Goal: Transaction & Acquisition: Book appointment/travel/reservation

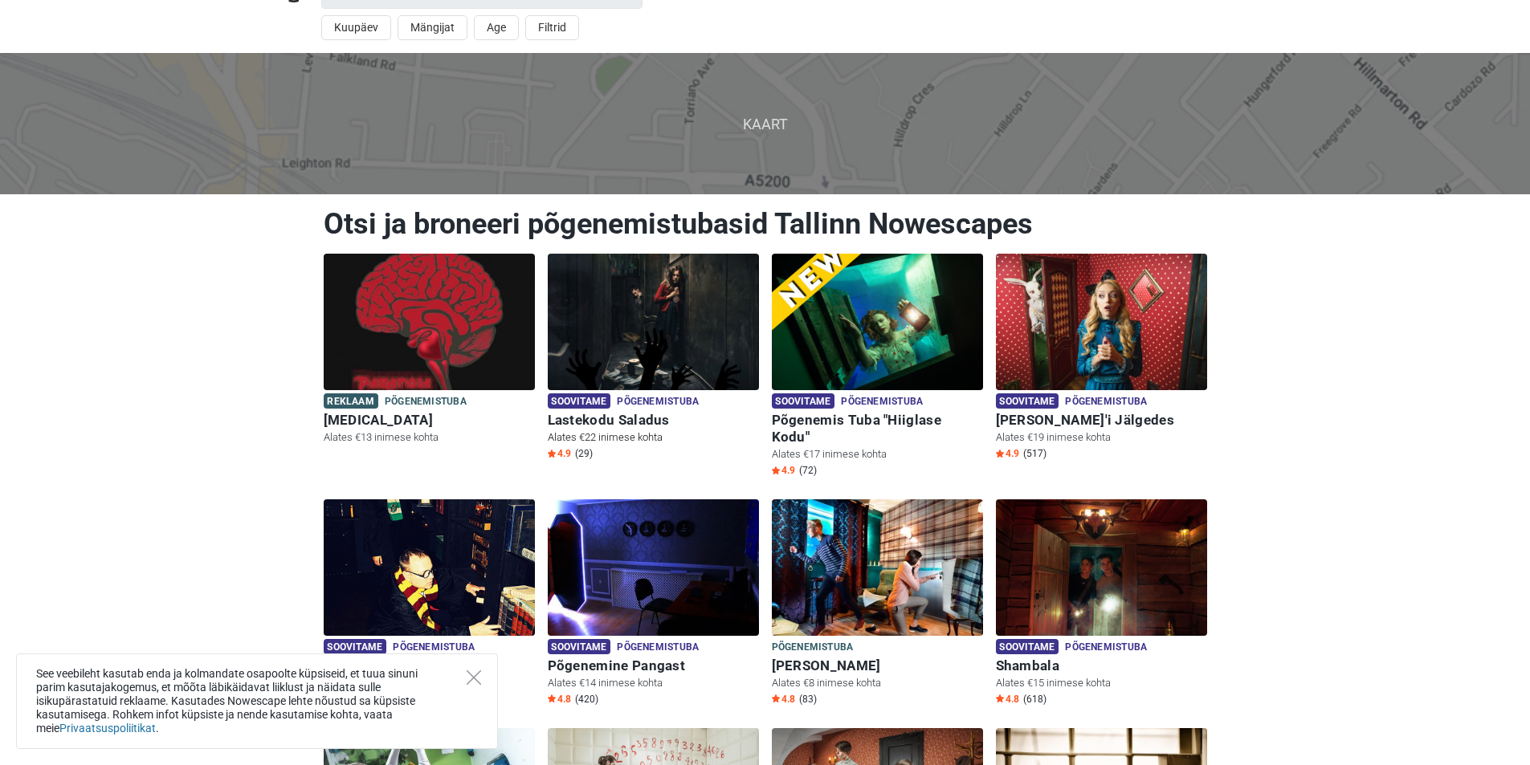
scroll to position [80, 0]
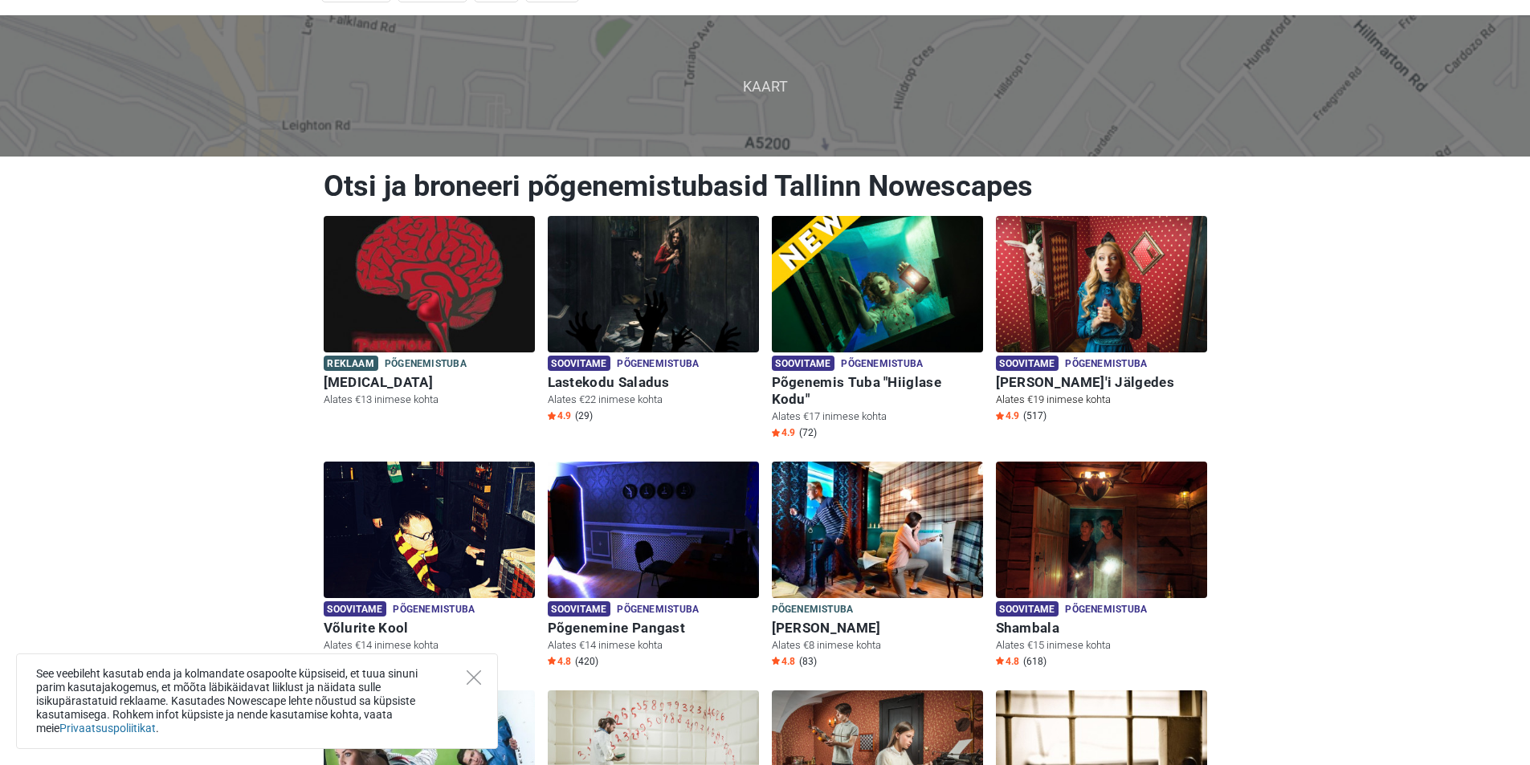
click at [1104, 372] on span "Põgenemistuba" at bounding box center [1106, 365] width 82 height 18
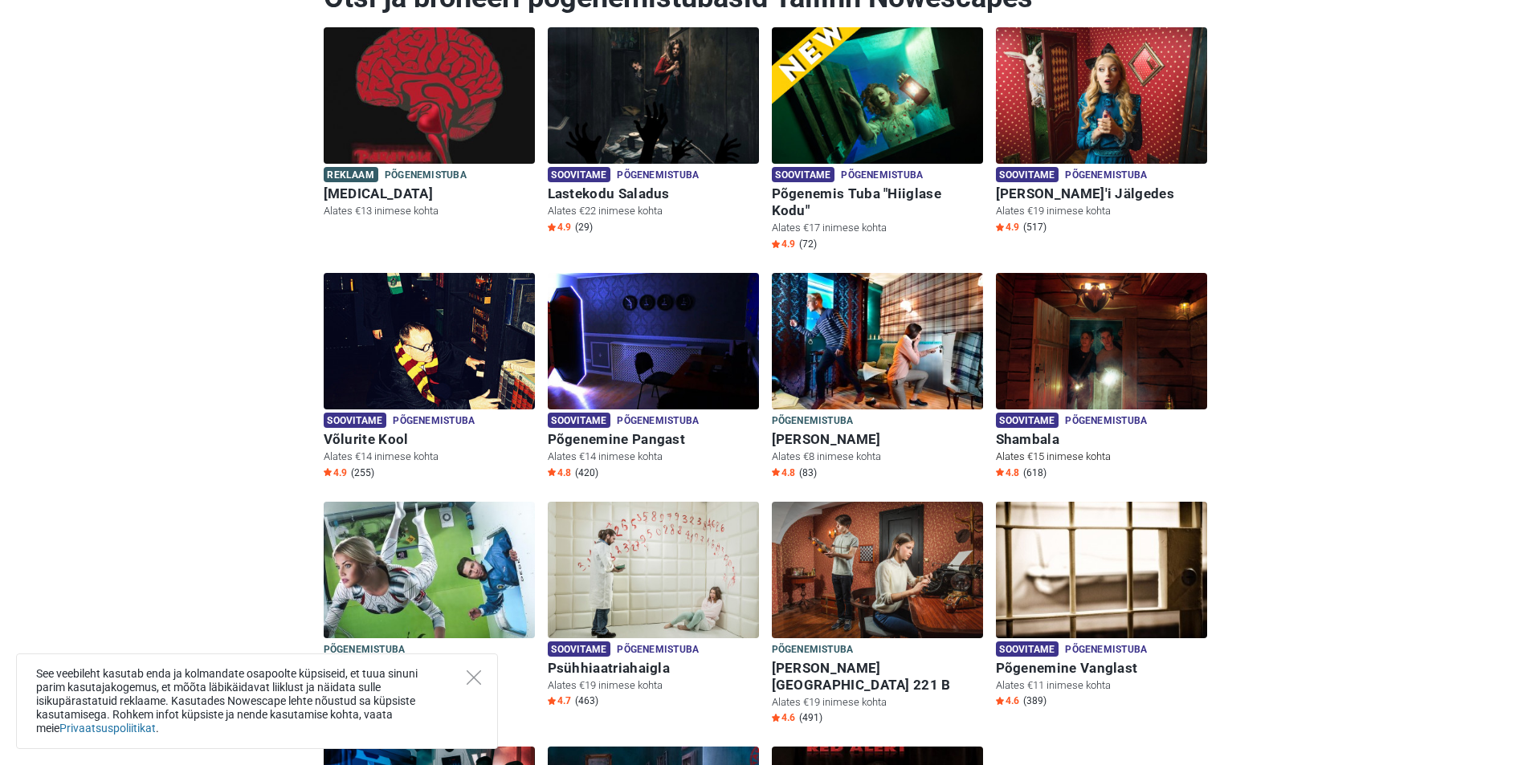
scroll to position [241, 0]
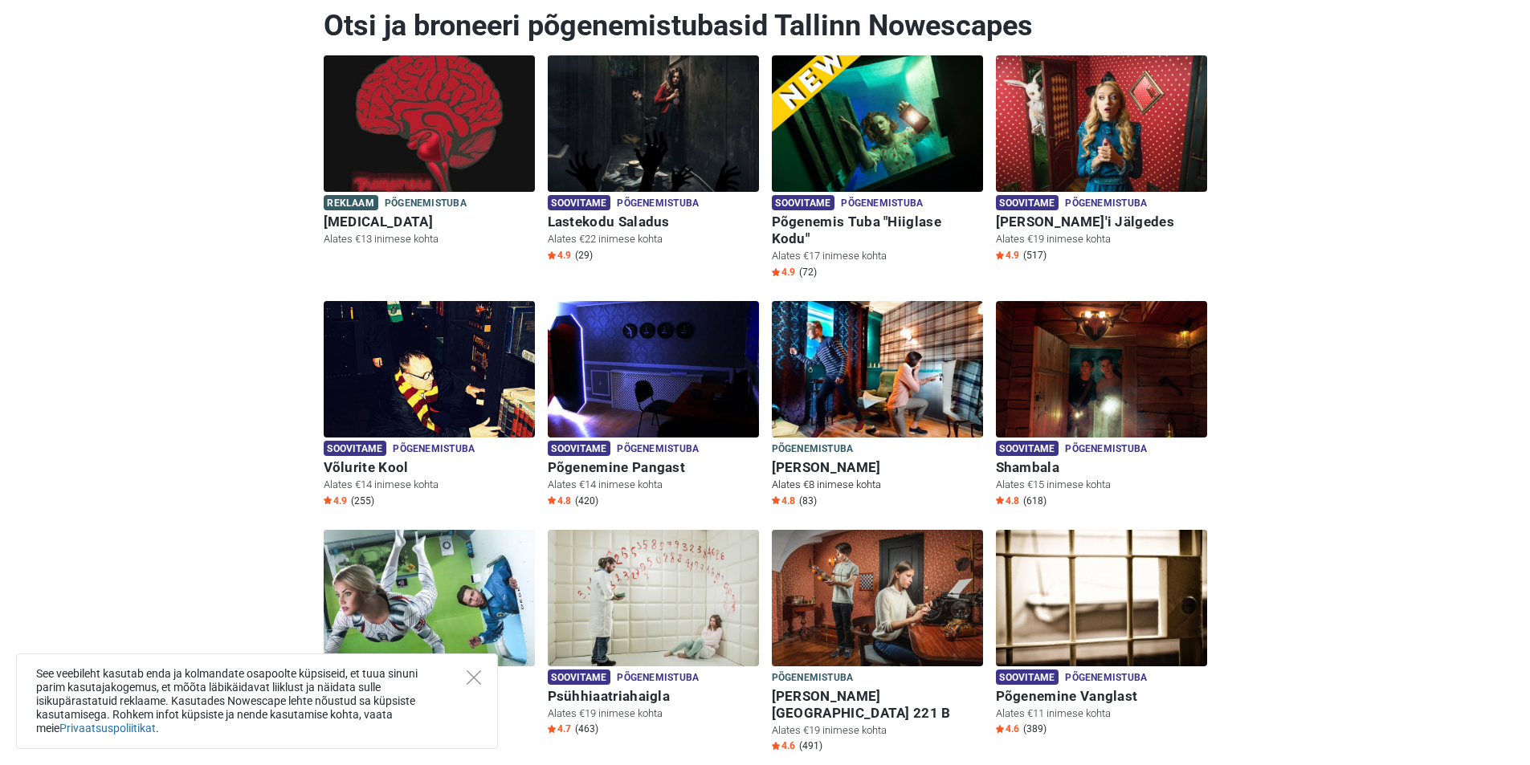
click at [878, 441] on div "Põgenemistuba Põgenemistuba" at bounding box center [877, 450] width 211 height 18
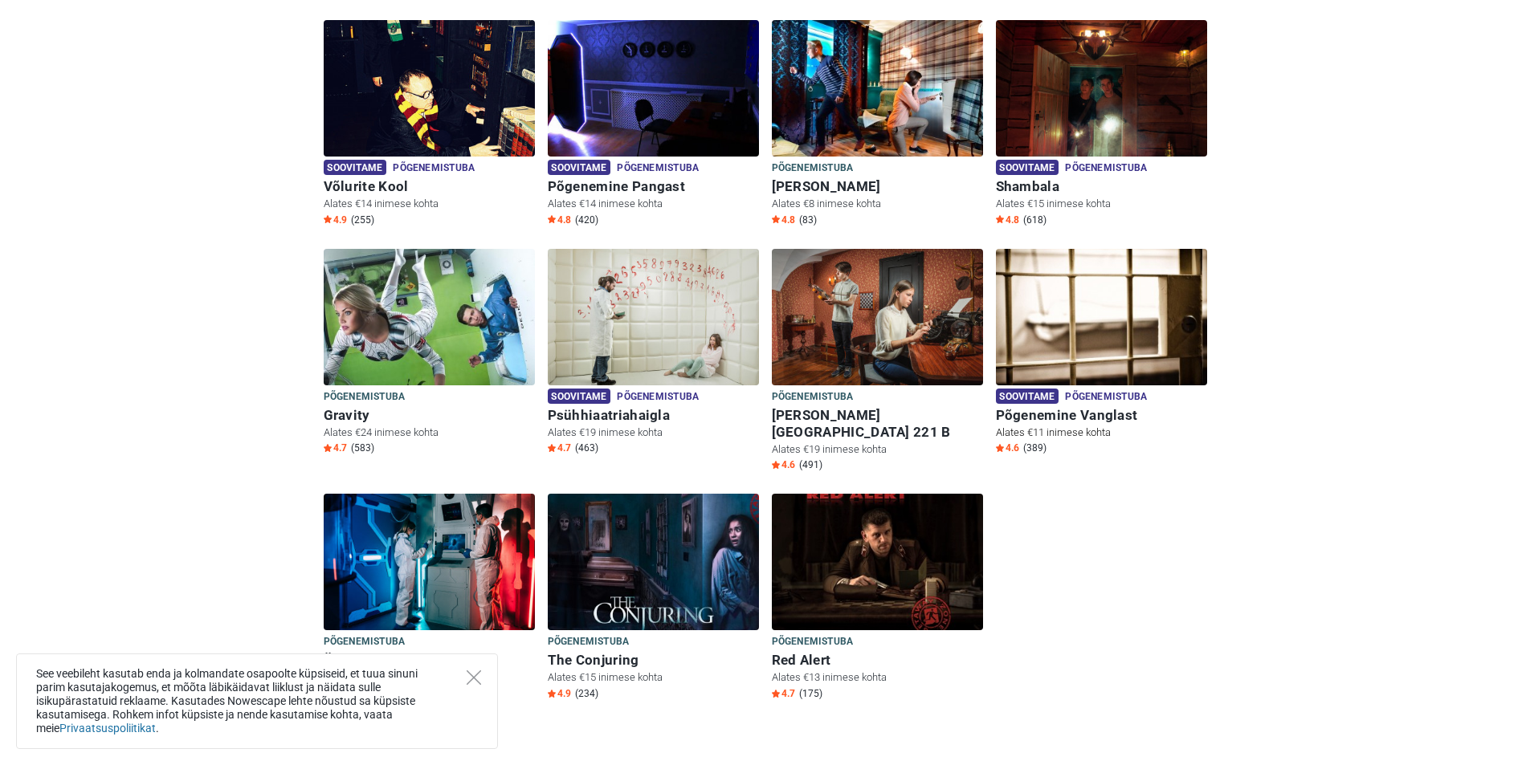
scroll to position [560, 0]
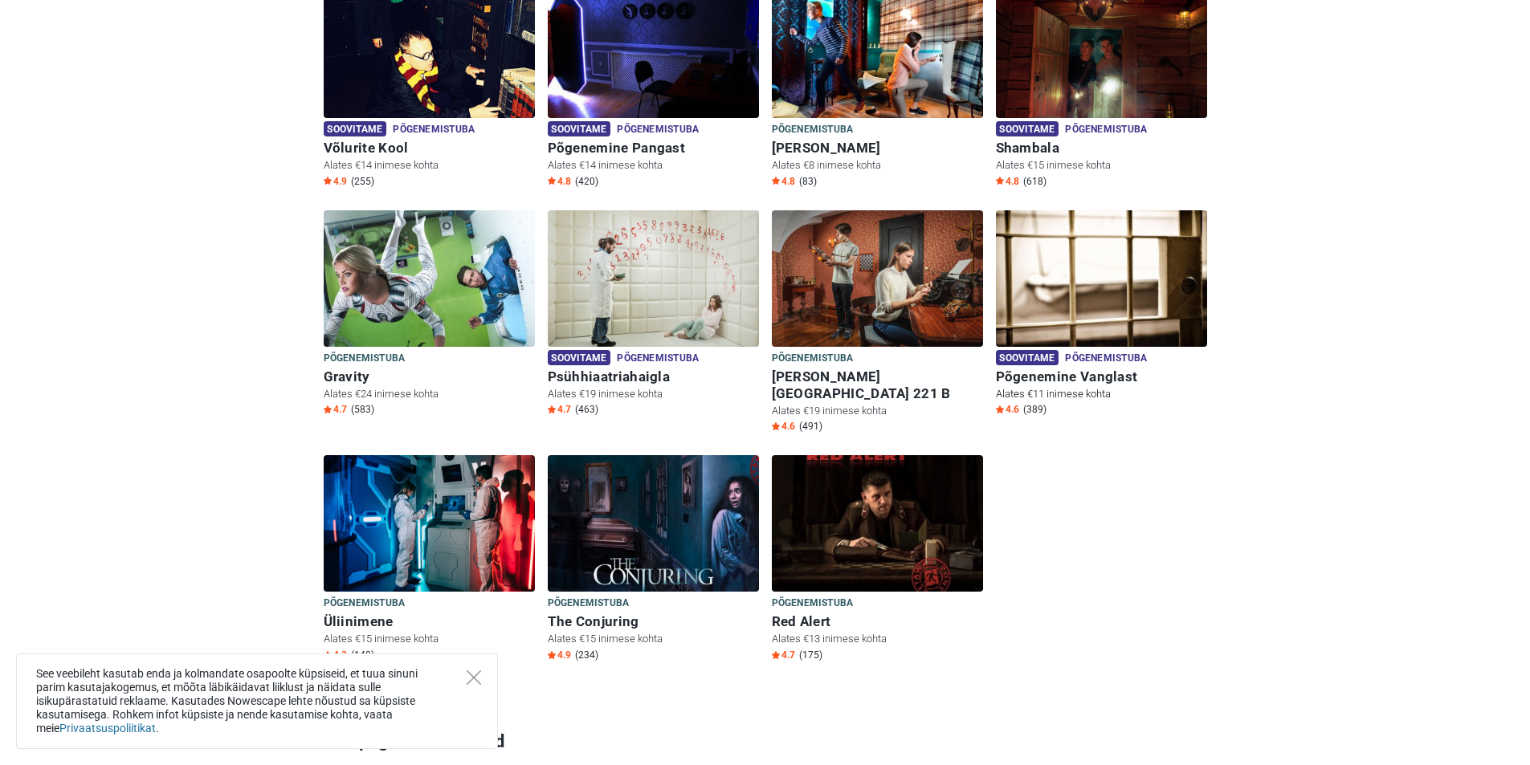
click at [1098, 369] on h6 "Põgenemine Vanglast" at bounding box center [1101, 377] width 211 height 17
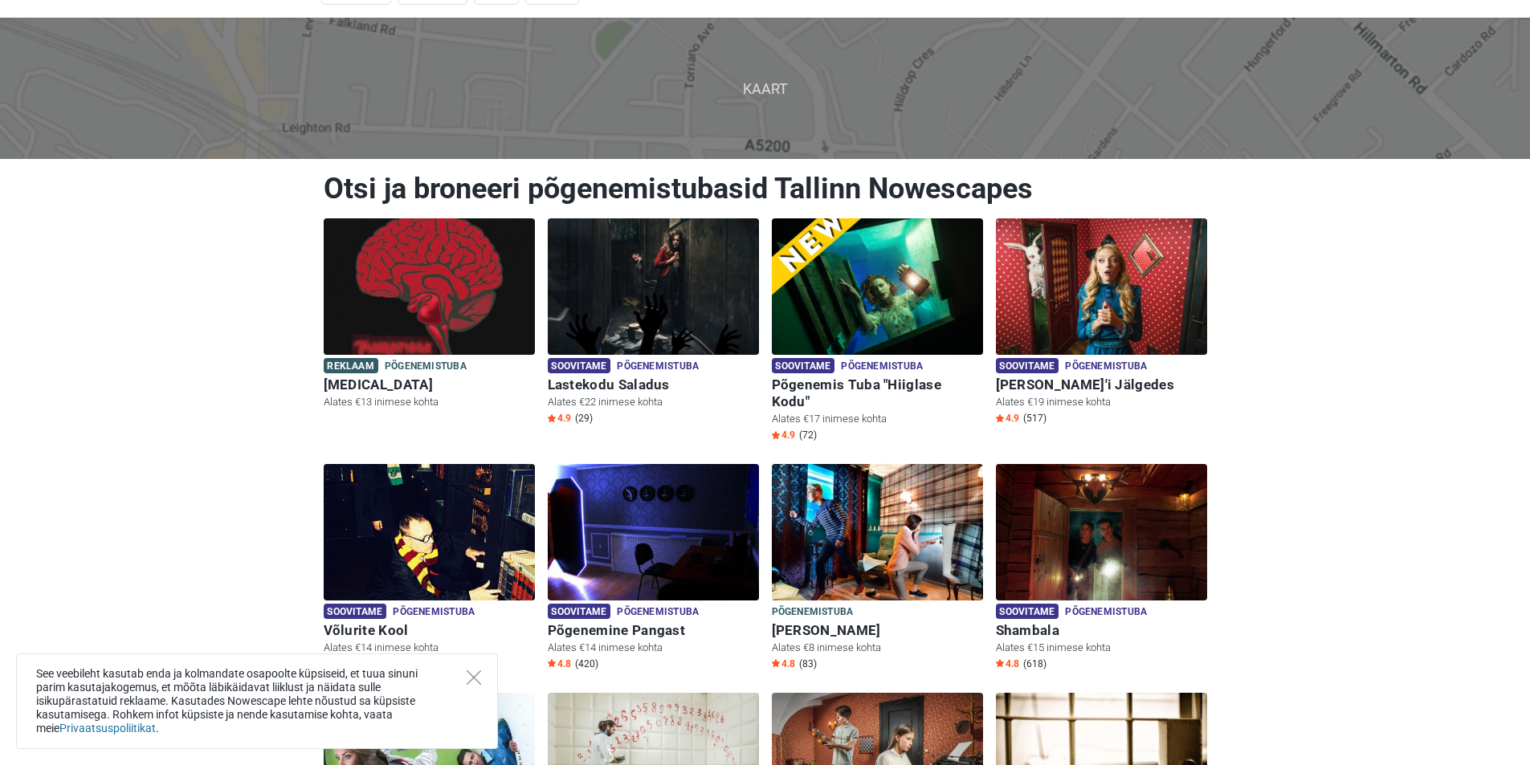
scroll to position [158, 0]
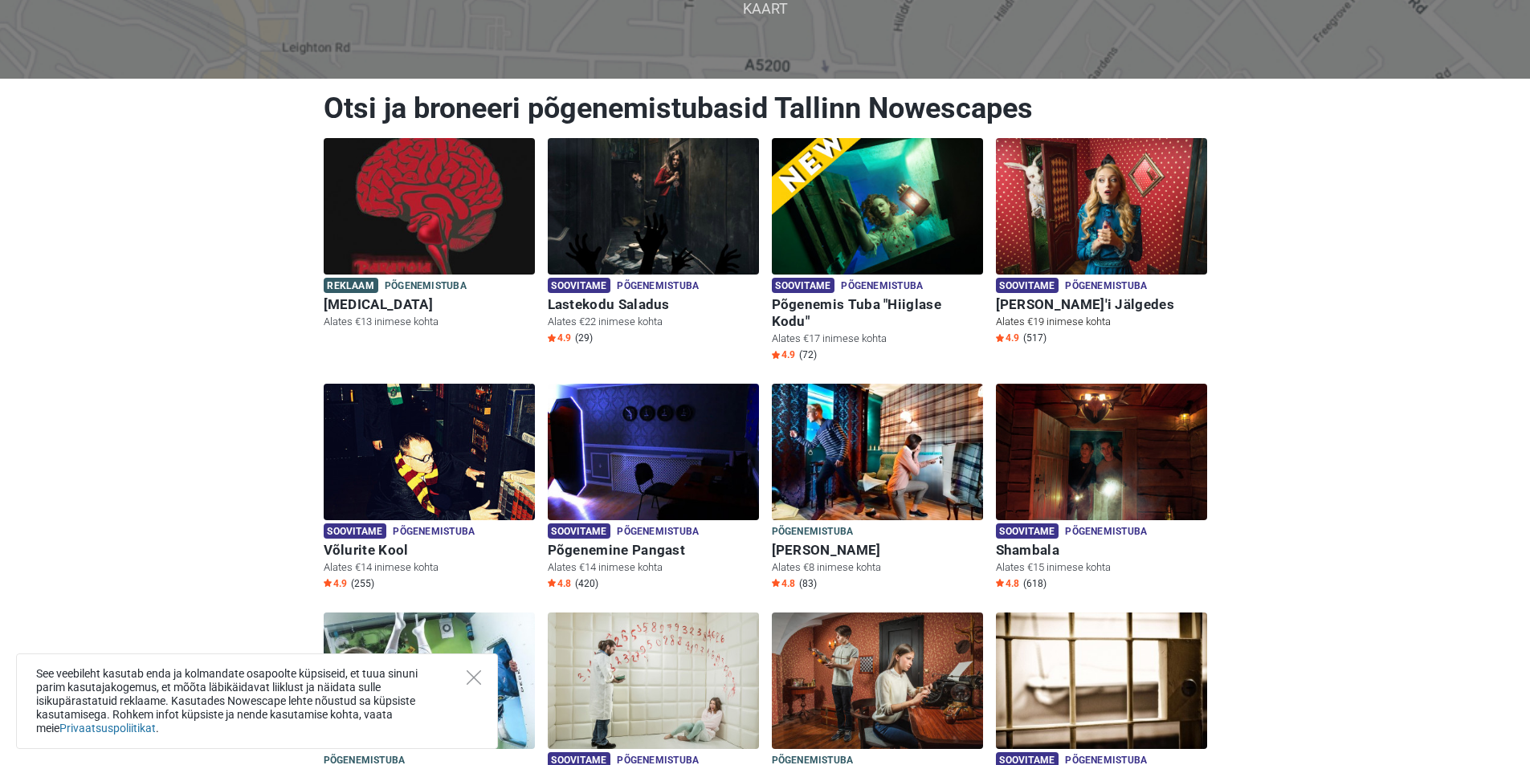
click at [1139, 267] on img at bounding box center [1101, 206] width 211 height 137
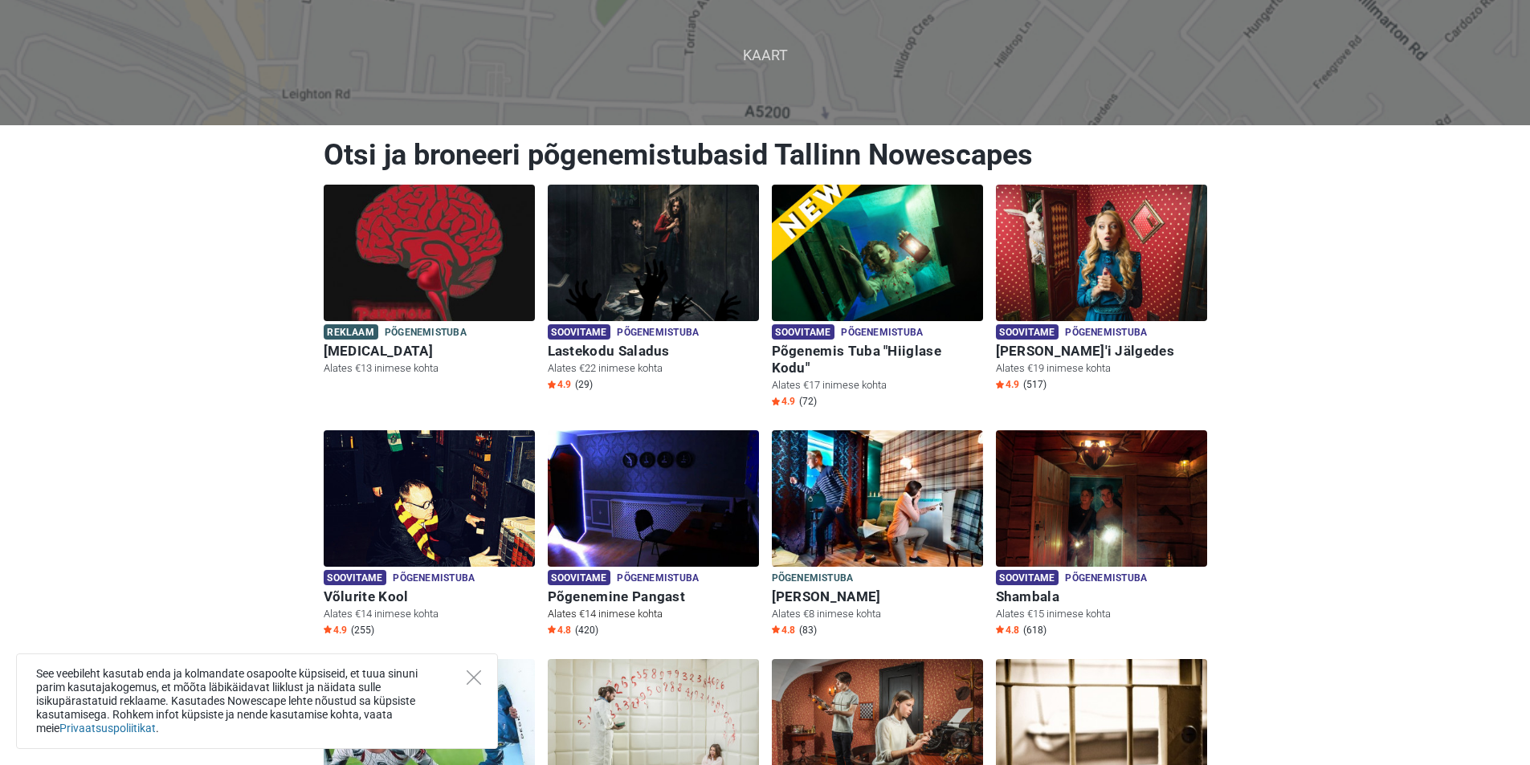
scroll to position [78, 0]
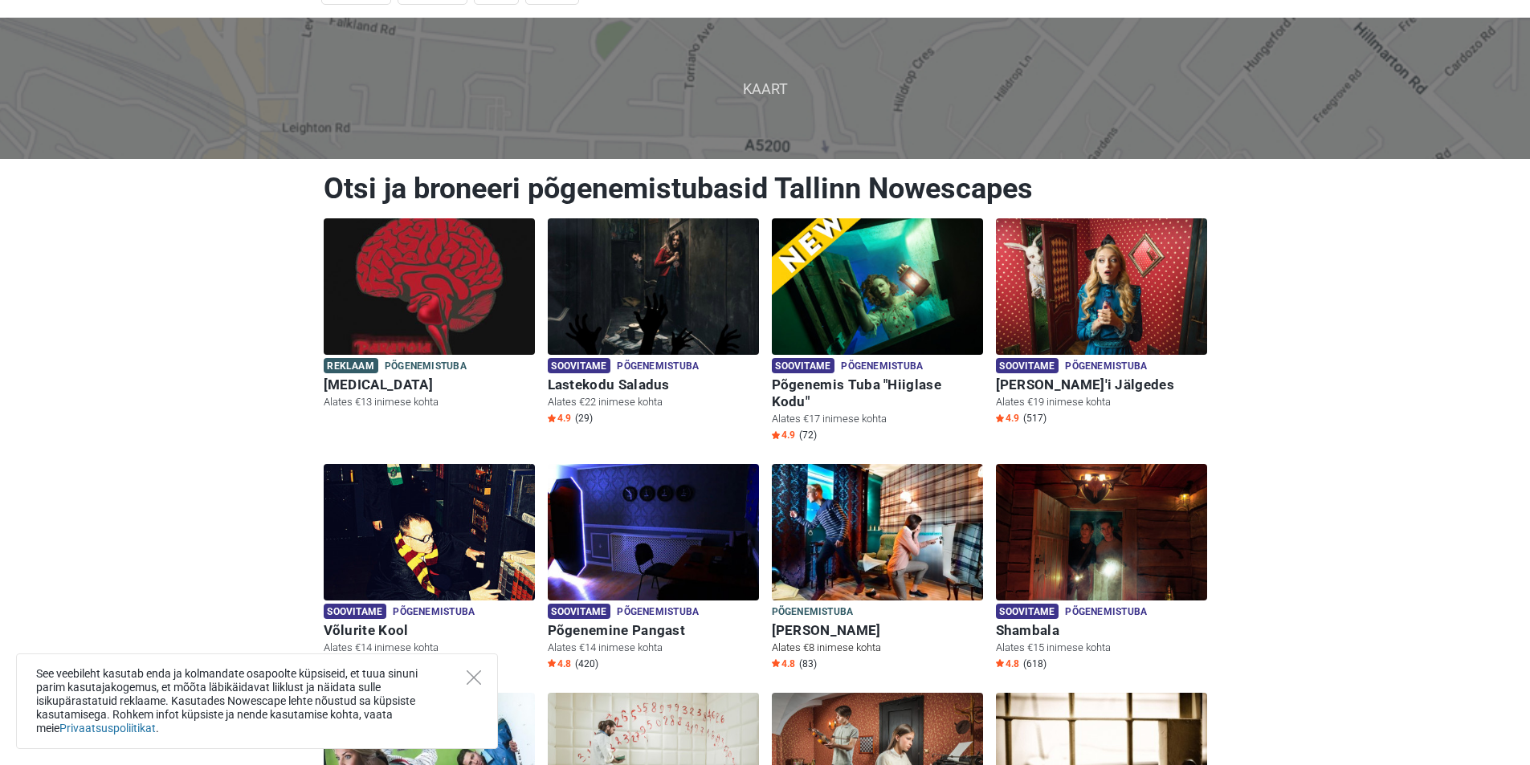
click at [888, 604] on div "Põgenemistuba Põgenemistuba" at bounding box center [877, 613] width 211 height 18
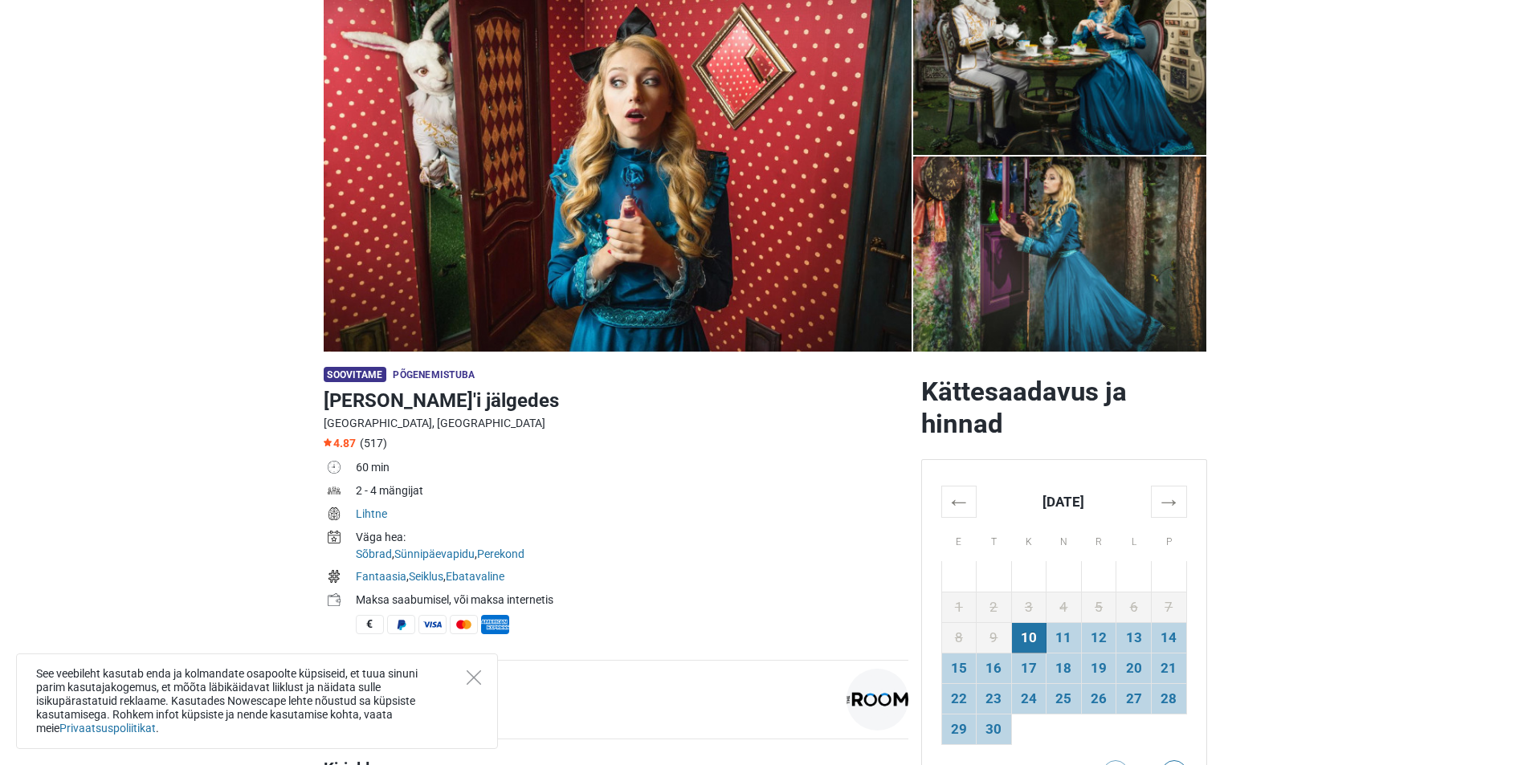
scroll to position [161, 0]
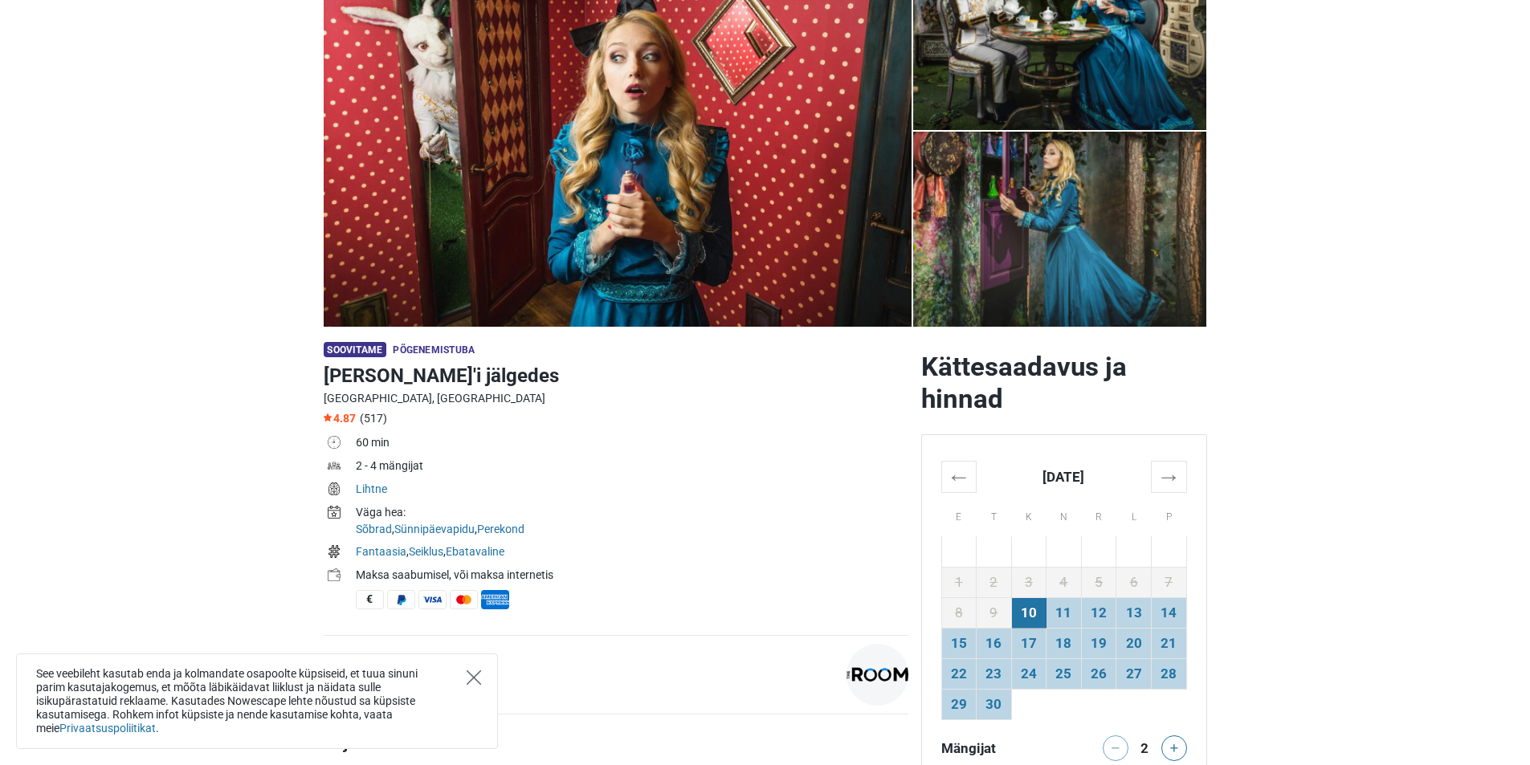
click at [475, 678] on icon "Close" at bounding box center [474, 677] width 14 height 14
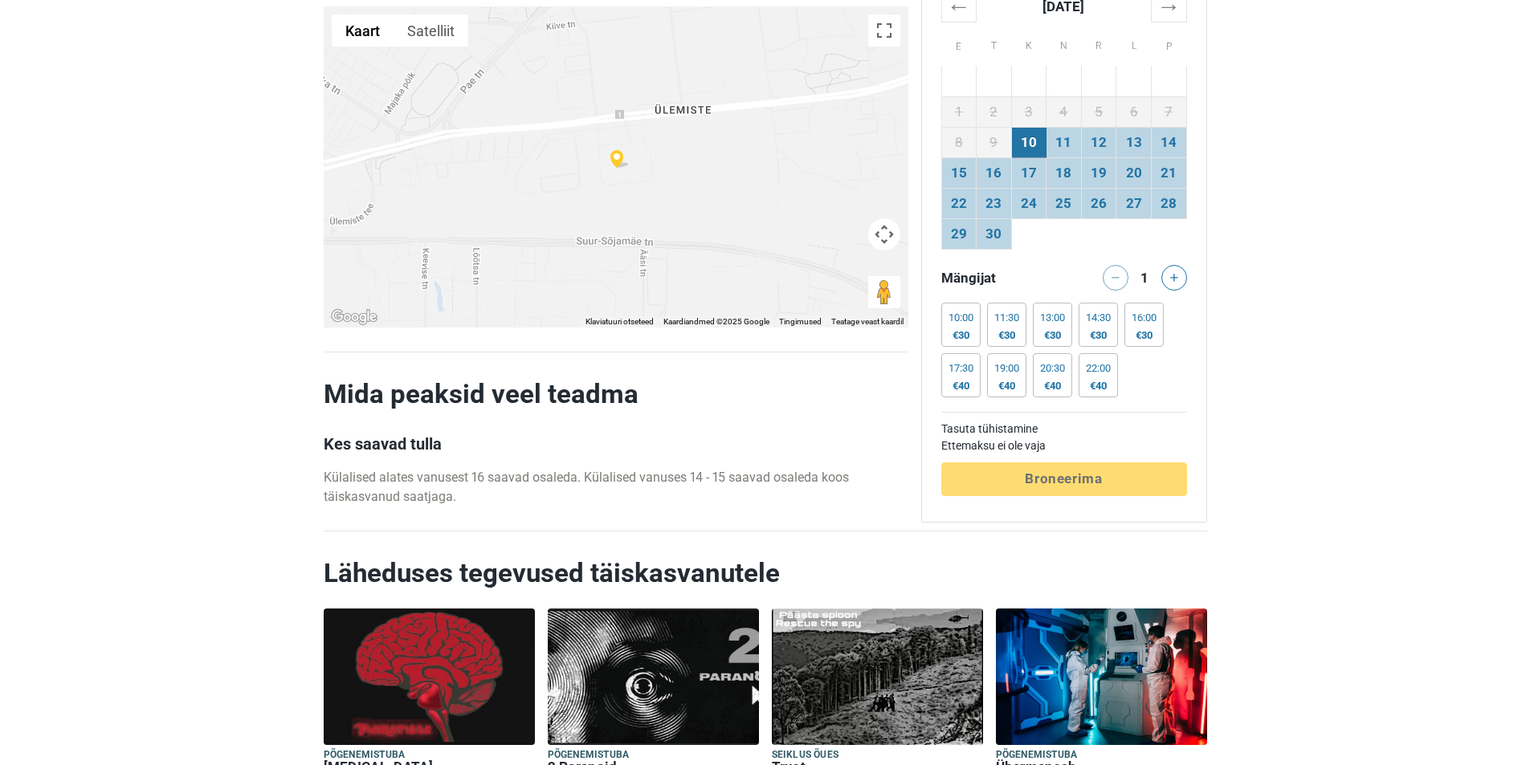
scroll to position [3212, 0]
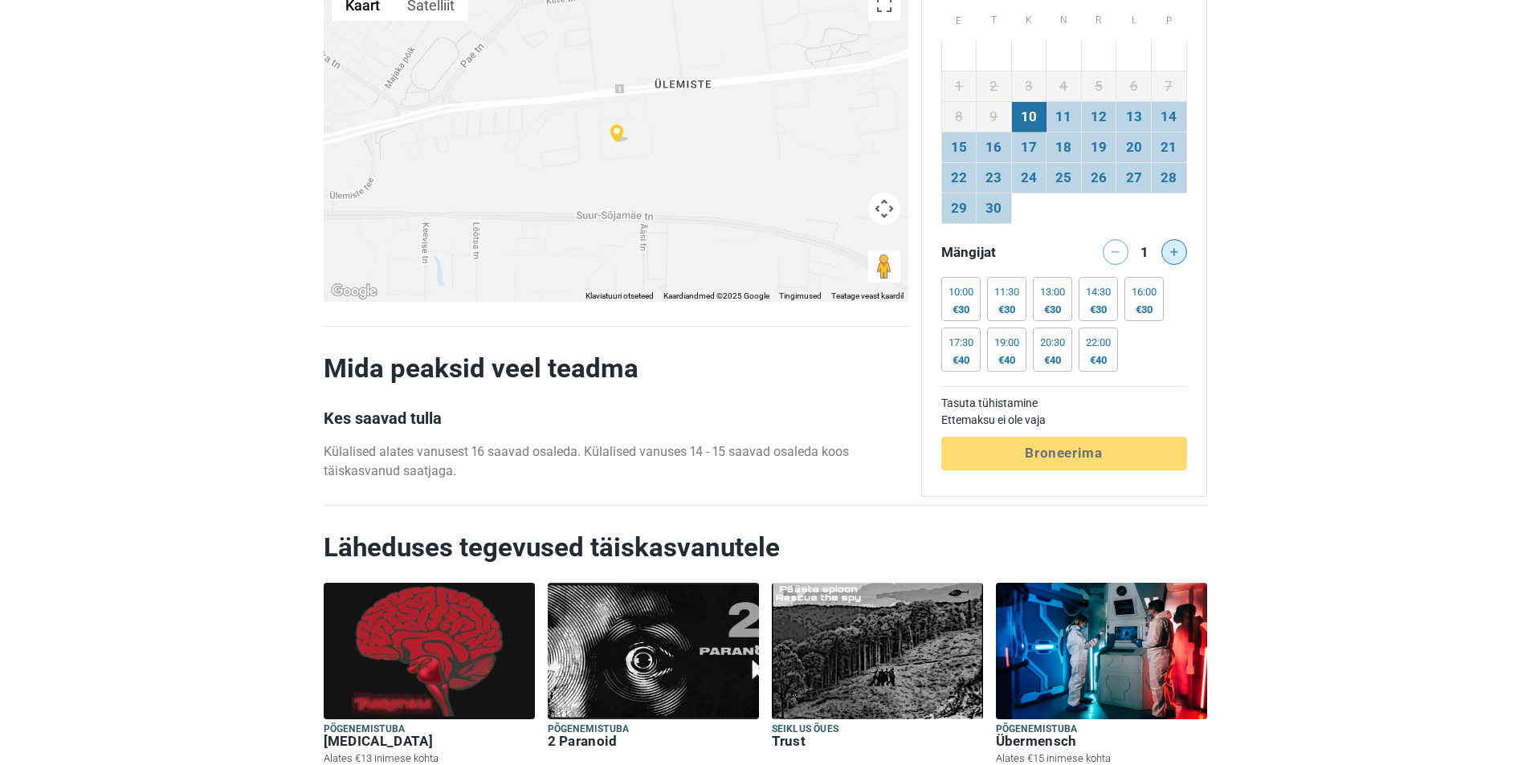
click at [1172, 251] on icon at bounding box center [1174, 252] width 8 height 8
click at [1172, 251] on div at bounding box center [1176, 252] width 32 height 26
click at [1173, 255] on div at bounding box center [1176, 252] width 32 height 26
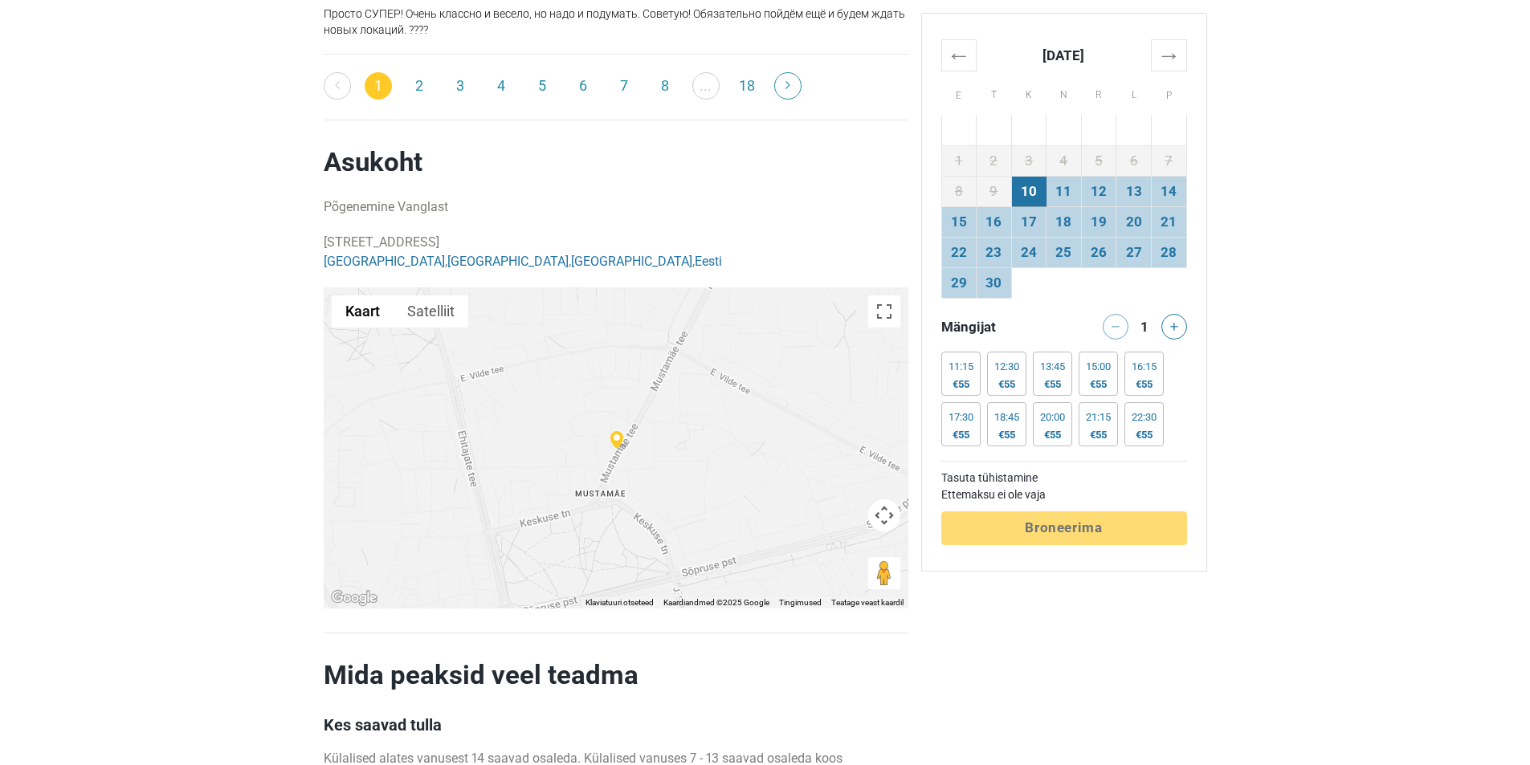
scroll to position [3051, 0]
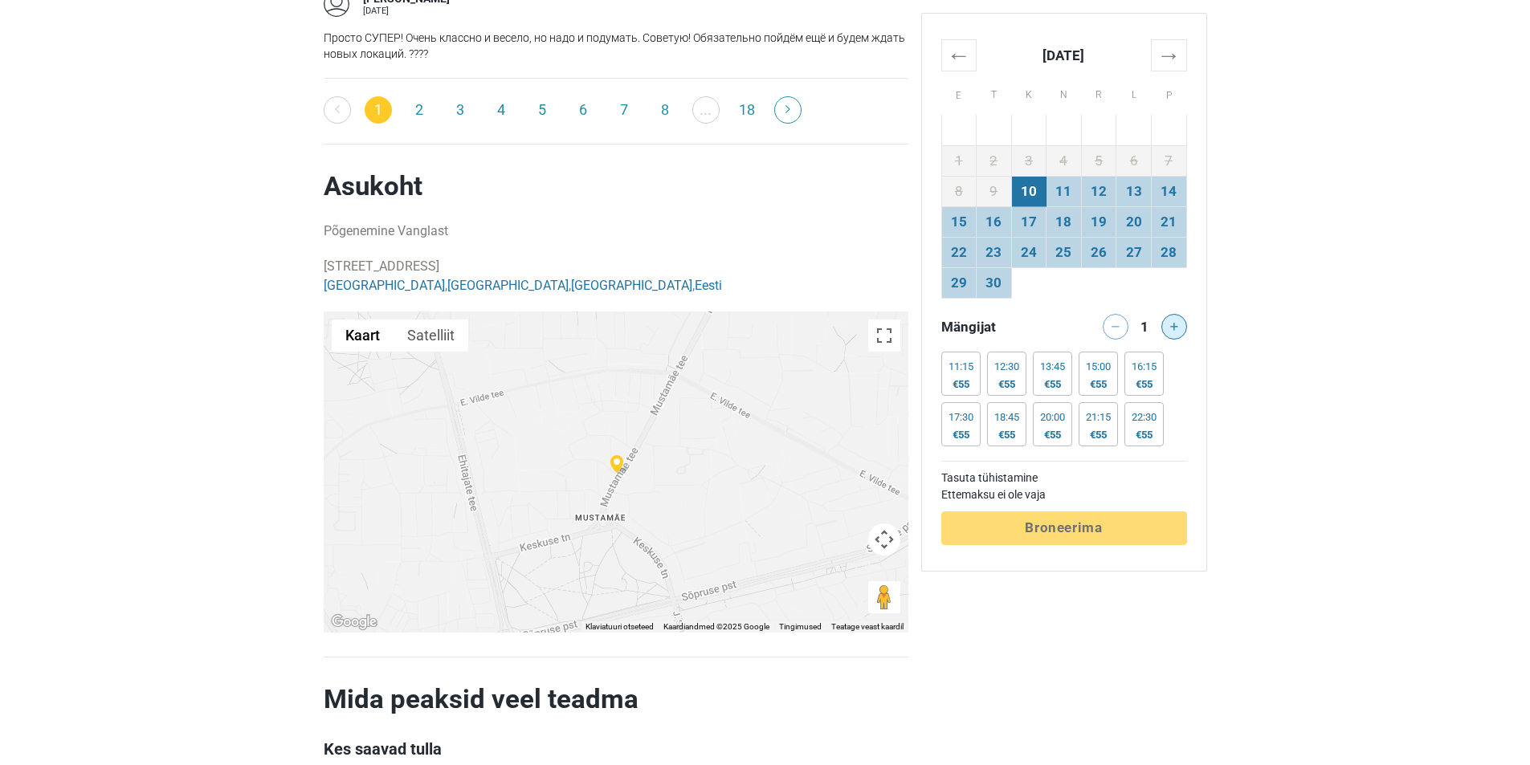
click at [1179, 325] on button at bounding box center [1174, 327] width 26 height 26
click at [1112, 327] on icon at bounding box center [1115, 326] width 8 height 1
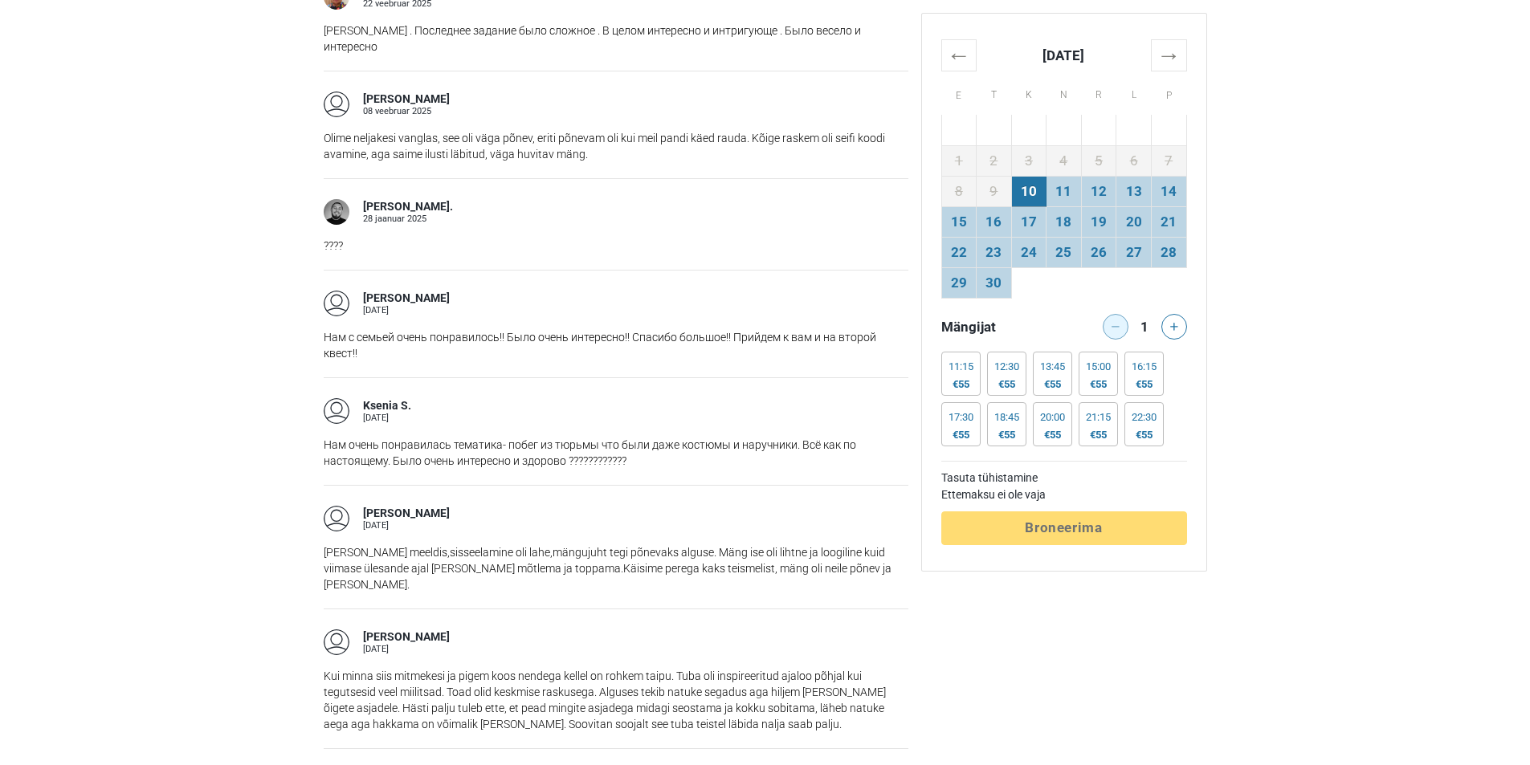
scroll to position [1927, 0]
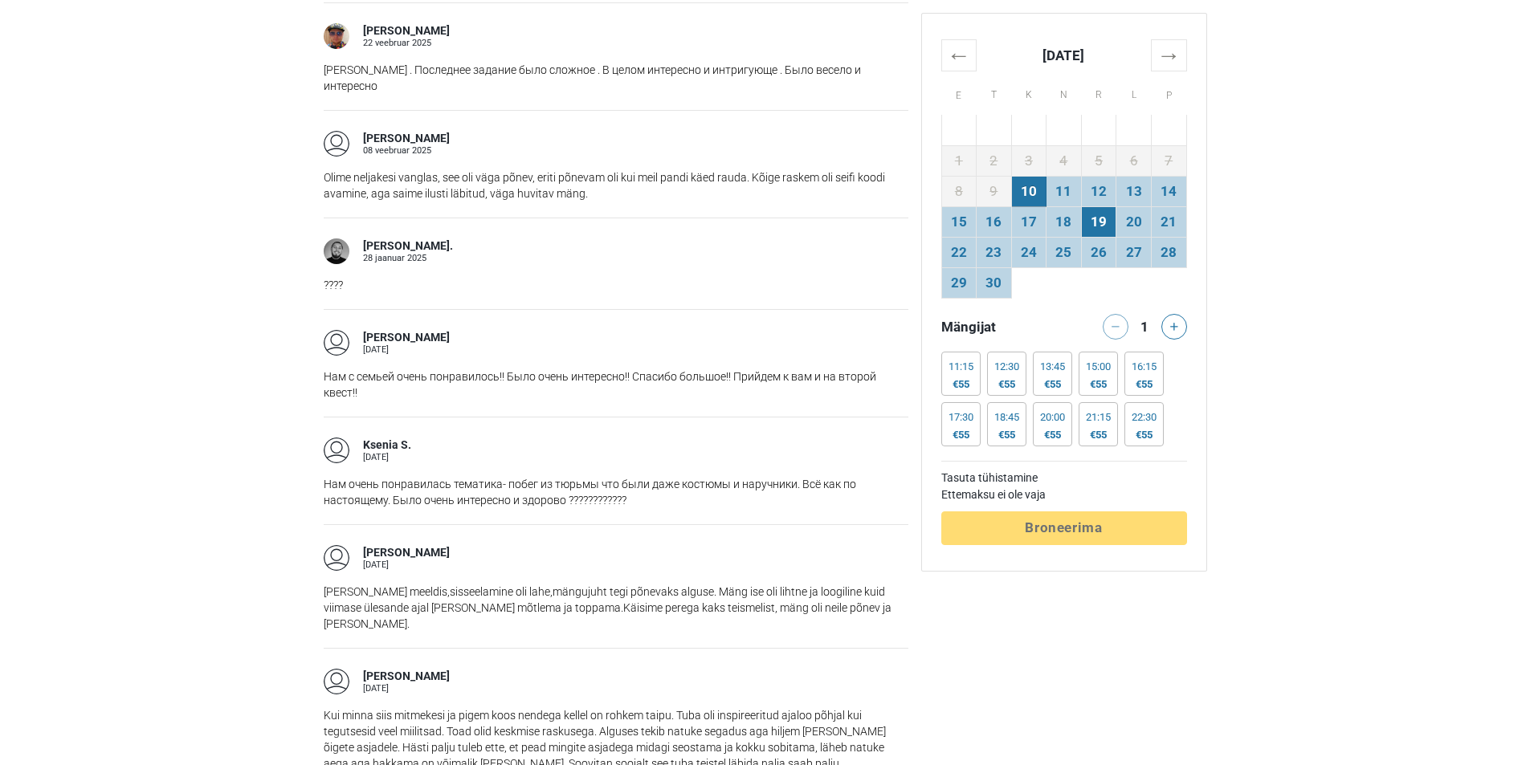
click at [1106, 222] on td "19" at bounding box center [1098, 221] width 35 height 31
click at [1175, 327] on icon at bounding box center [1174, 327] width 8 height 8
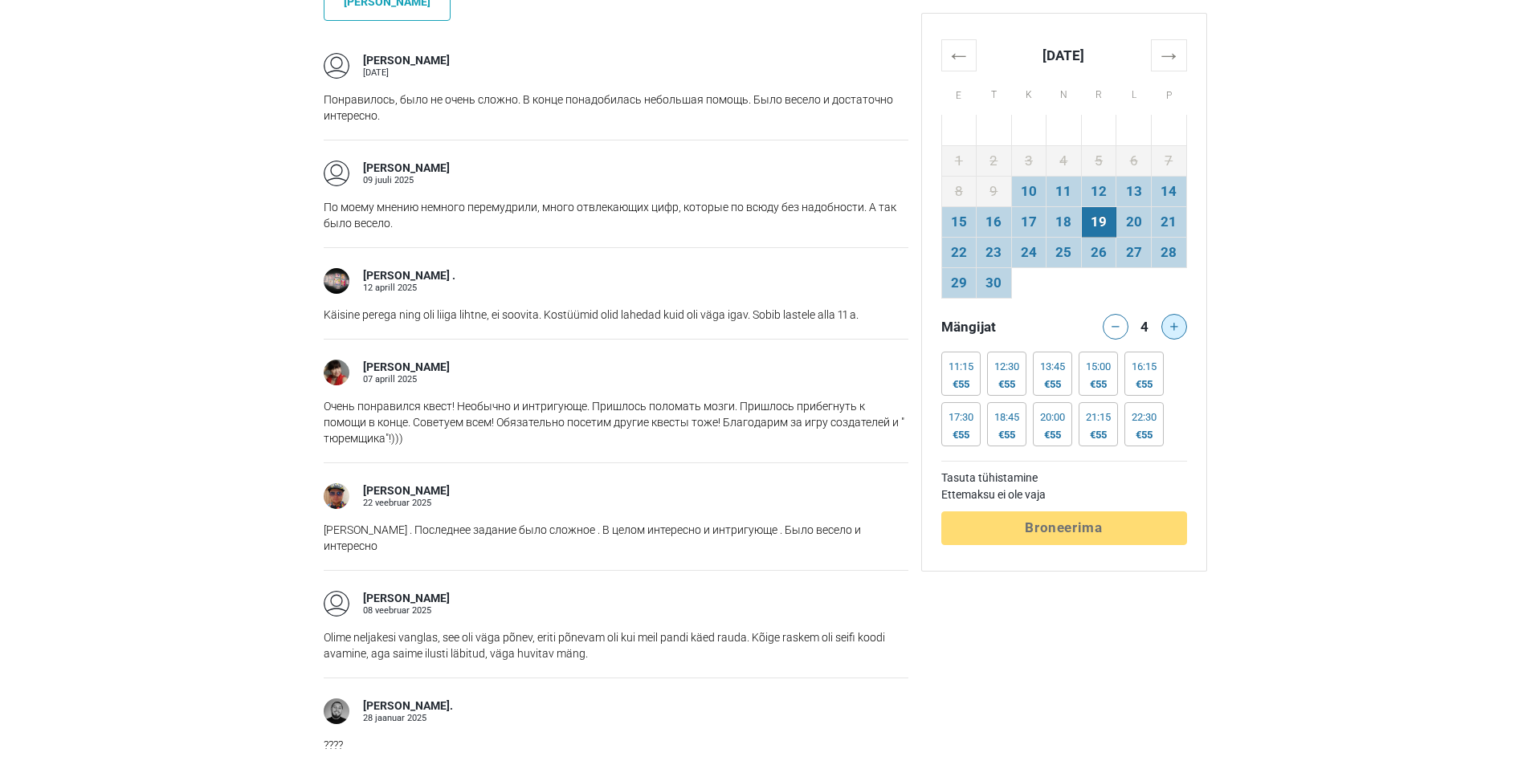
scroll to position [1445, 0]
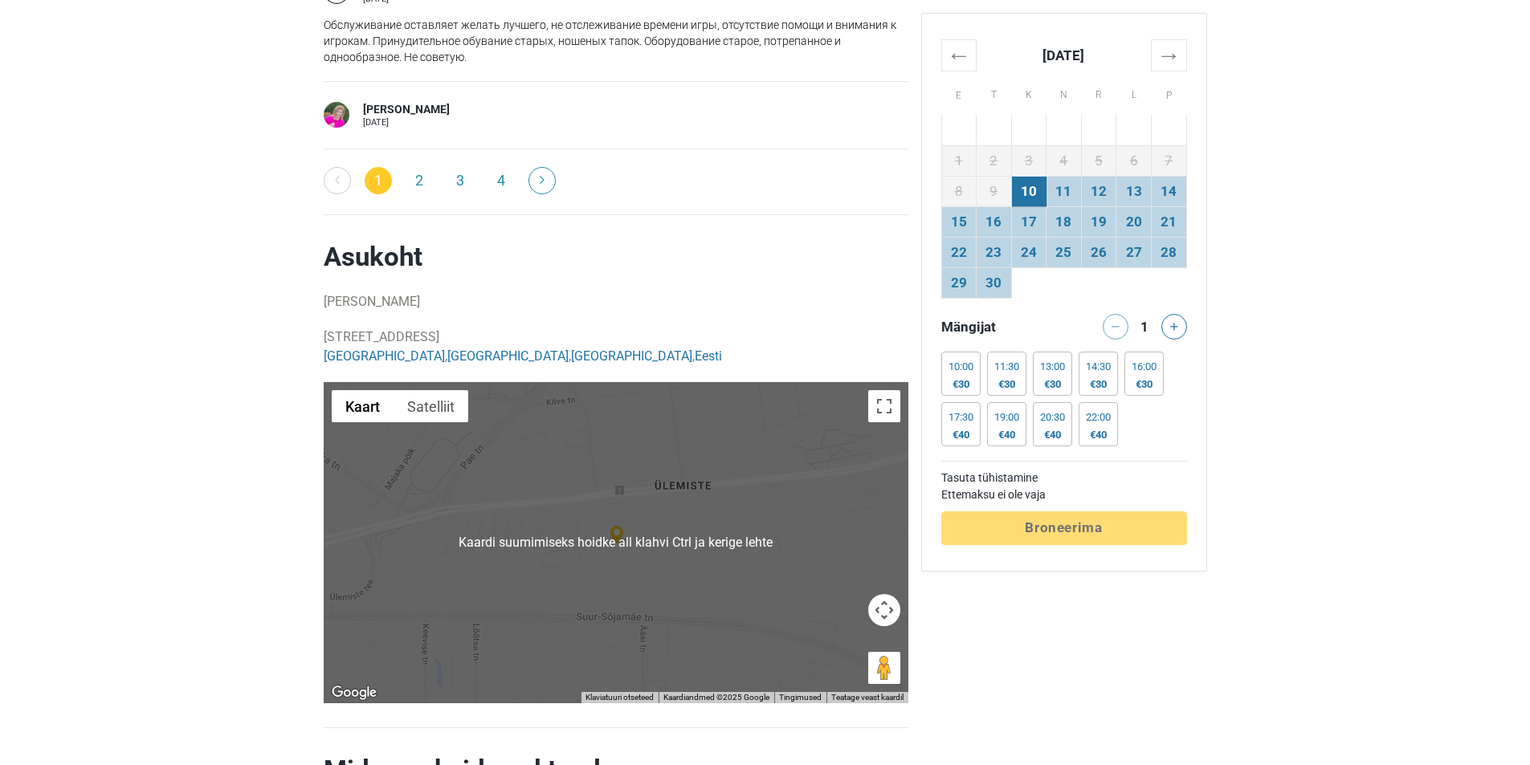
scroll to position [2971, 0]
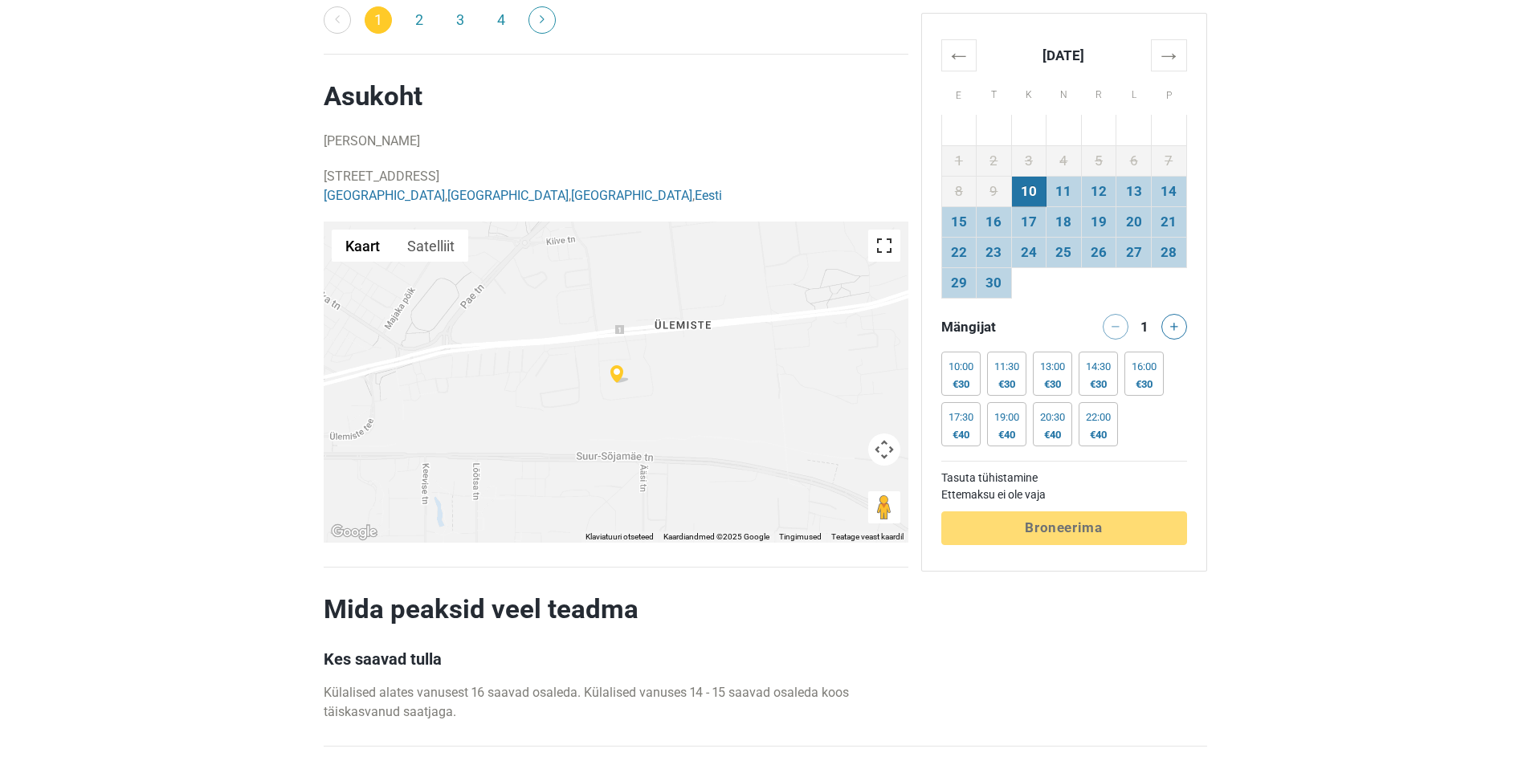
click at [892, 254] on button "Vaheta täisekraani vaadet" at bounding box center [884, 246] width 32 height 32
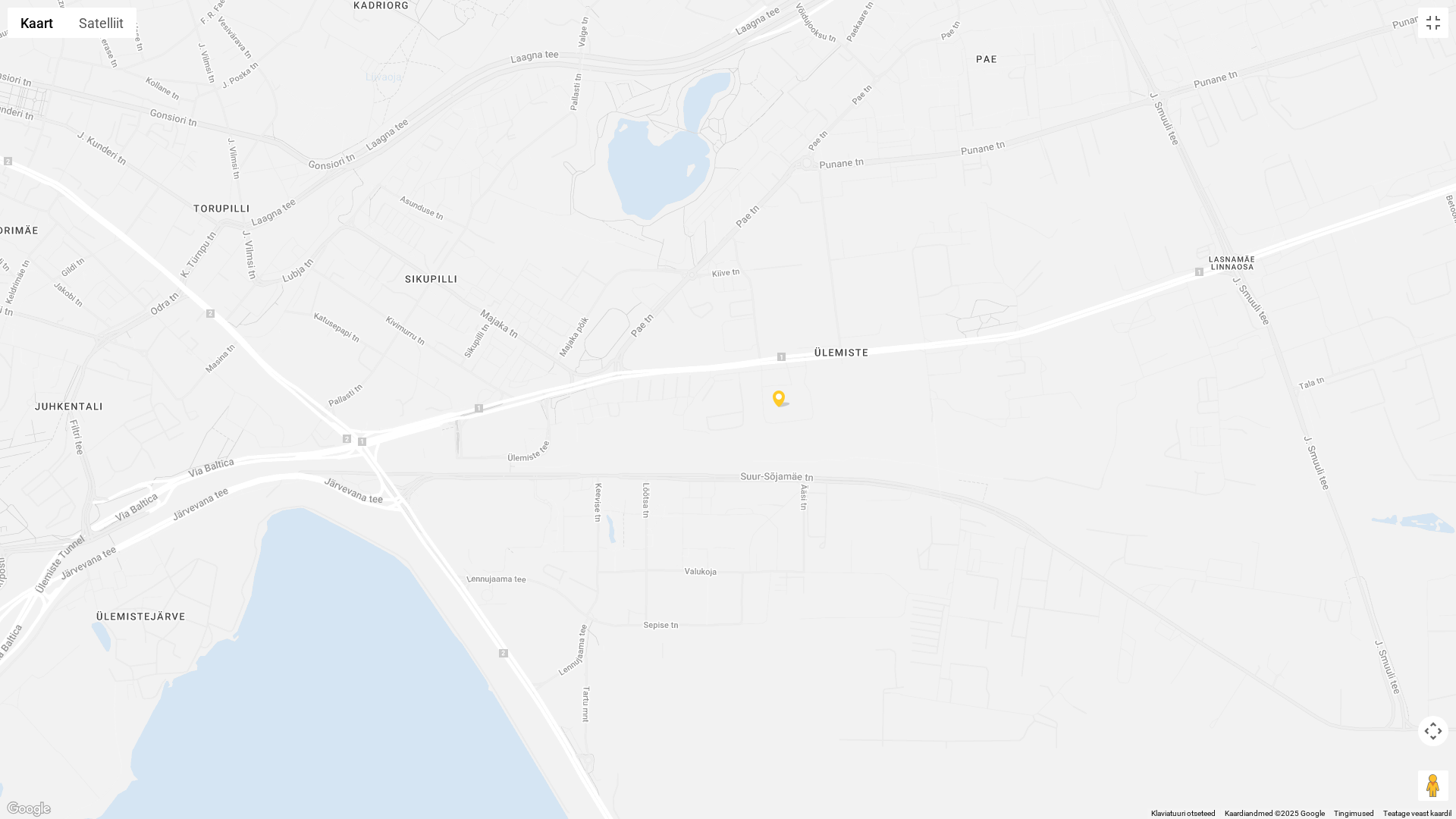
drag, startPoint x: 783, startPoint y: 442, endPoint x: 837, endPoint y: 439, distance: 54.1
click at [837, 439] on div at bounding box center [728, 409] width 1456 height 819
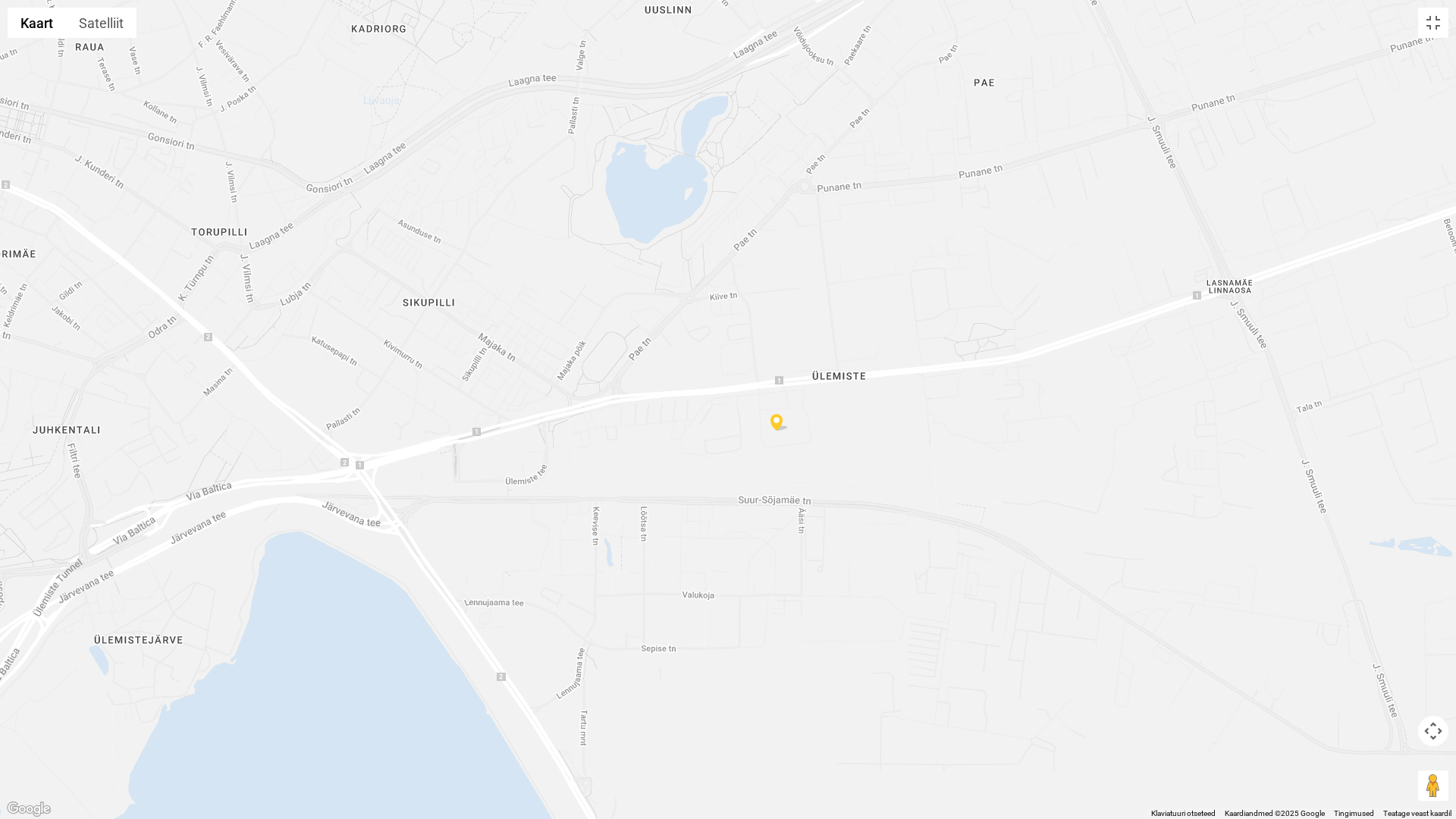
drag, startPoint x: 790, startPoint y: 430, endPoint x: 787, endPoint y: 457, distance: 27.2
click at [787, 457] on div at bounding box center [728, 409] width 1456 height 819
click at [1441, 23] on button "Vaheta täisekraani vaadet" at bounding box center [1433, 23] width 30 height 30
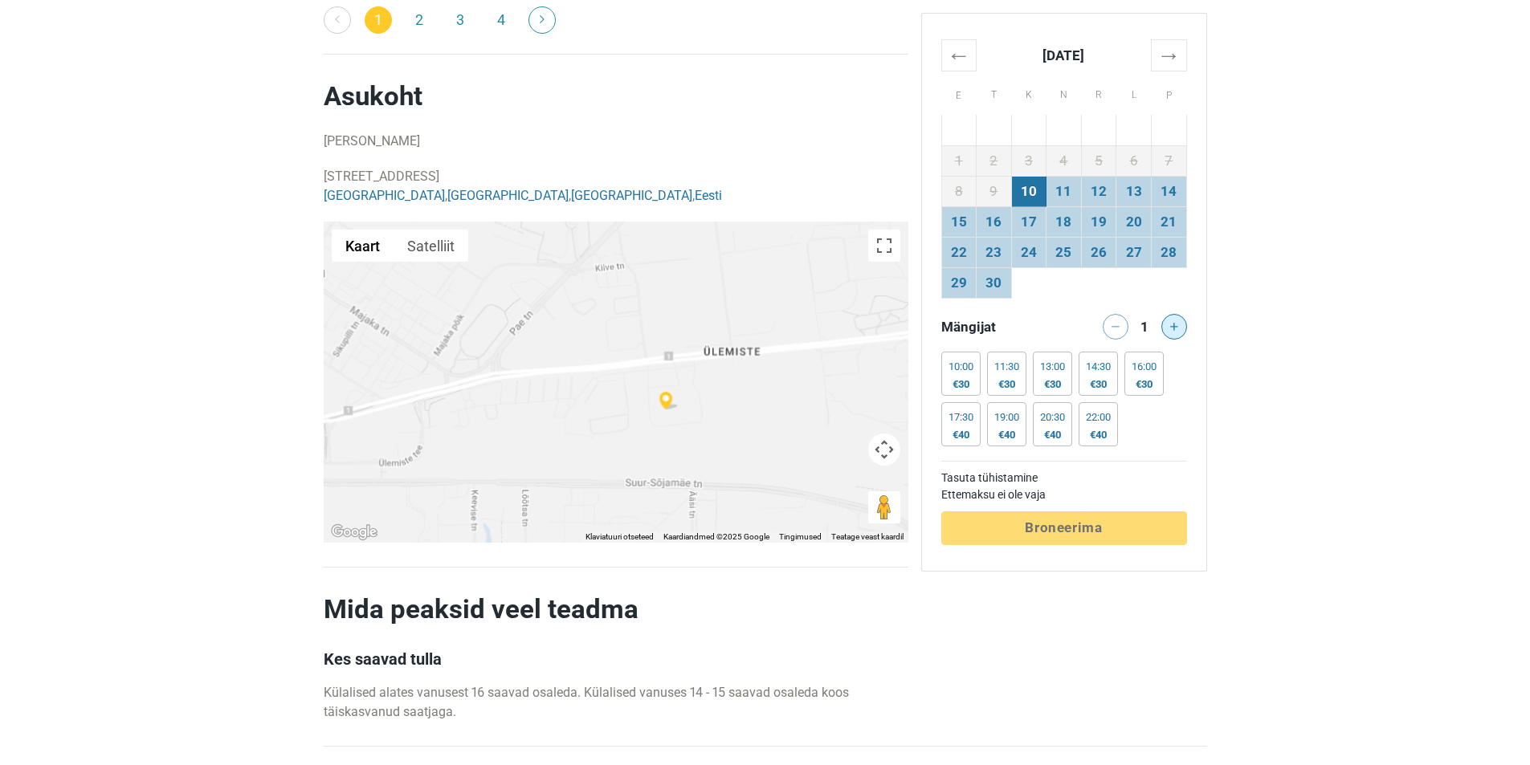
click at [1168, 329] on button at bounding box center [1174, 327] width 26 height 26
click at [1110, 212] on td "19" at bounding box center [1098, 221] width 35 height 31
click at [1131, 225] on td "20" at bounding box center [1133, 221] width 35 height 31
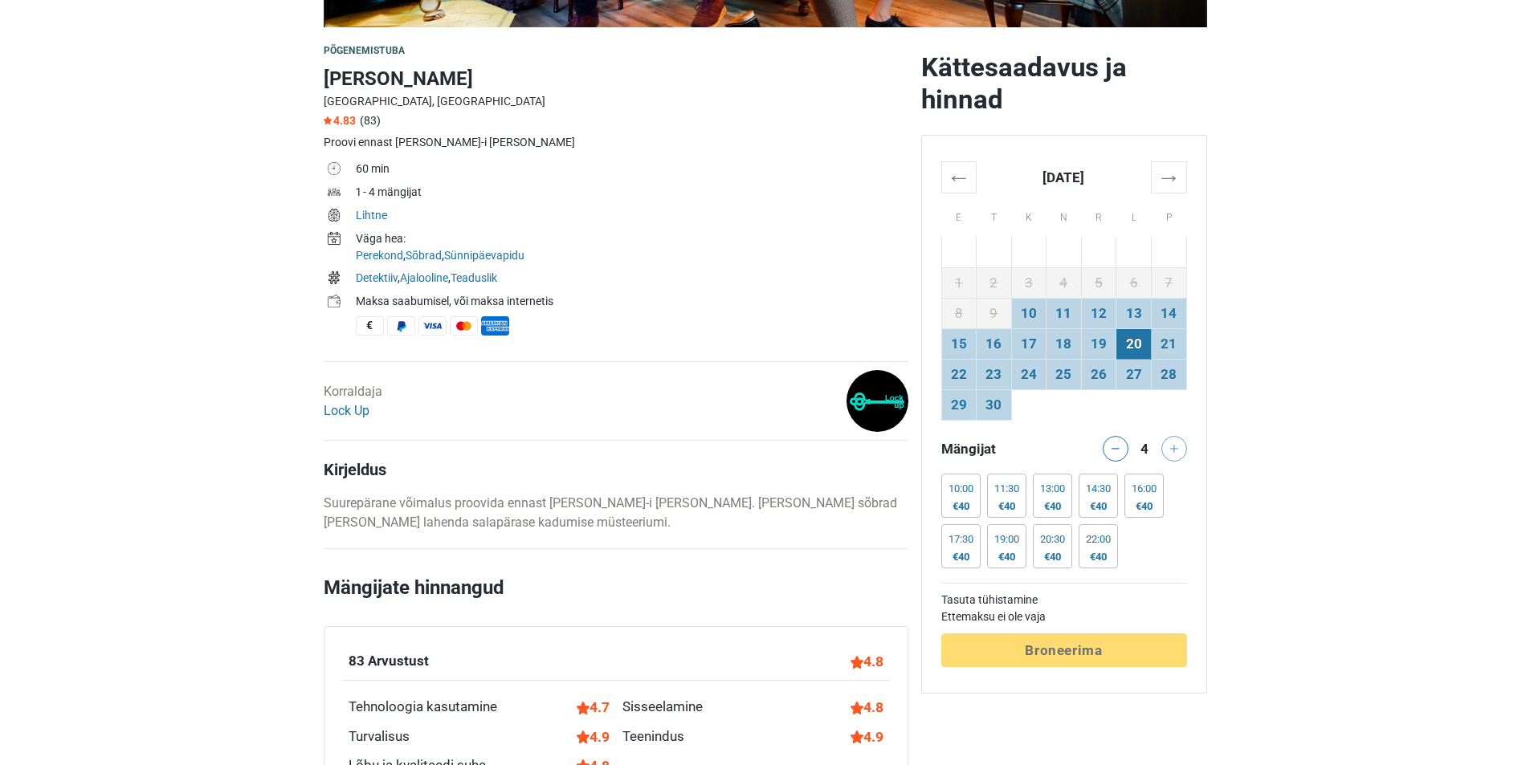
scroll to position [482, 0]
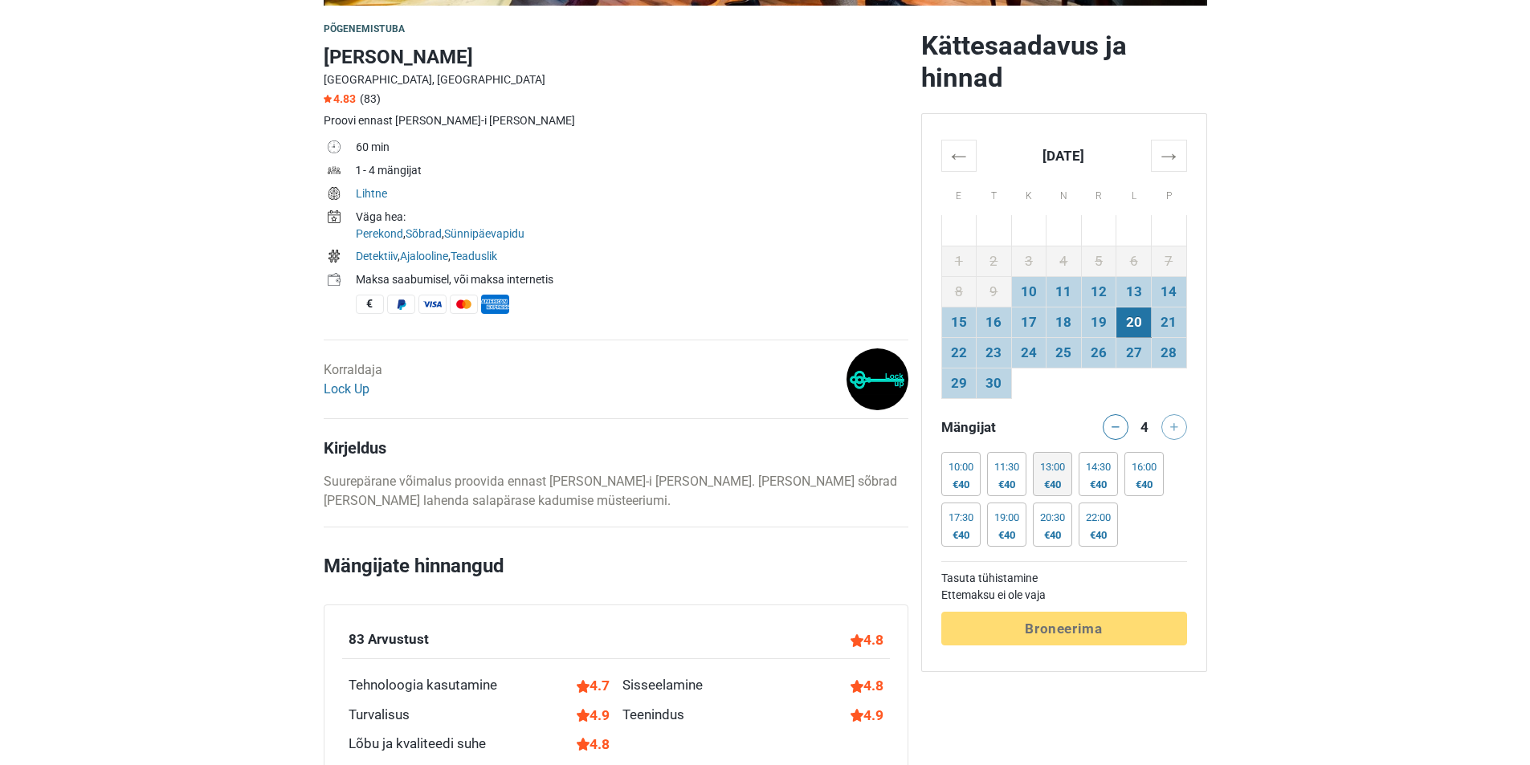
click at [1059, 475] on div "13:00 €40" at bounding box center [1052, 474] width 39 height 44
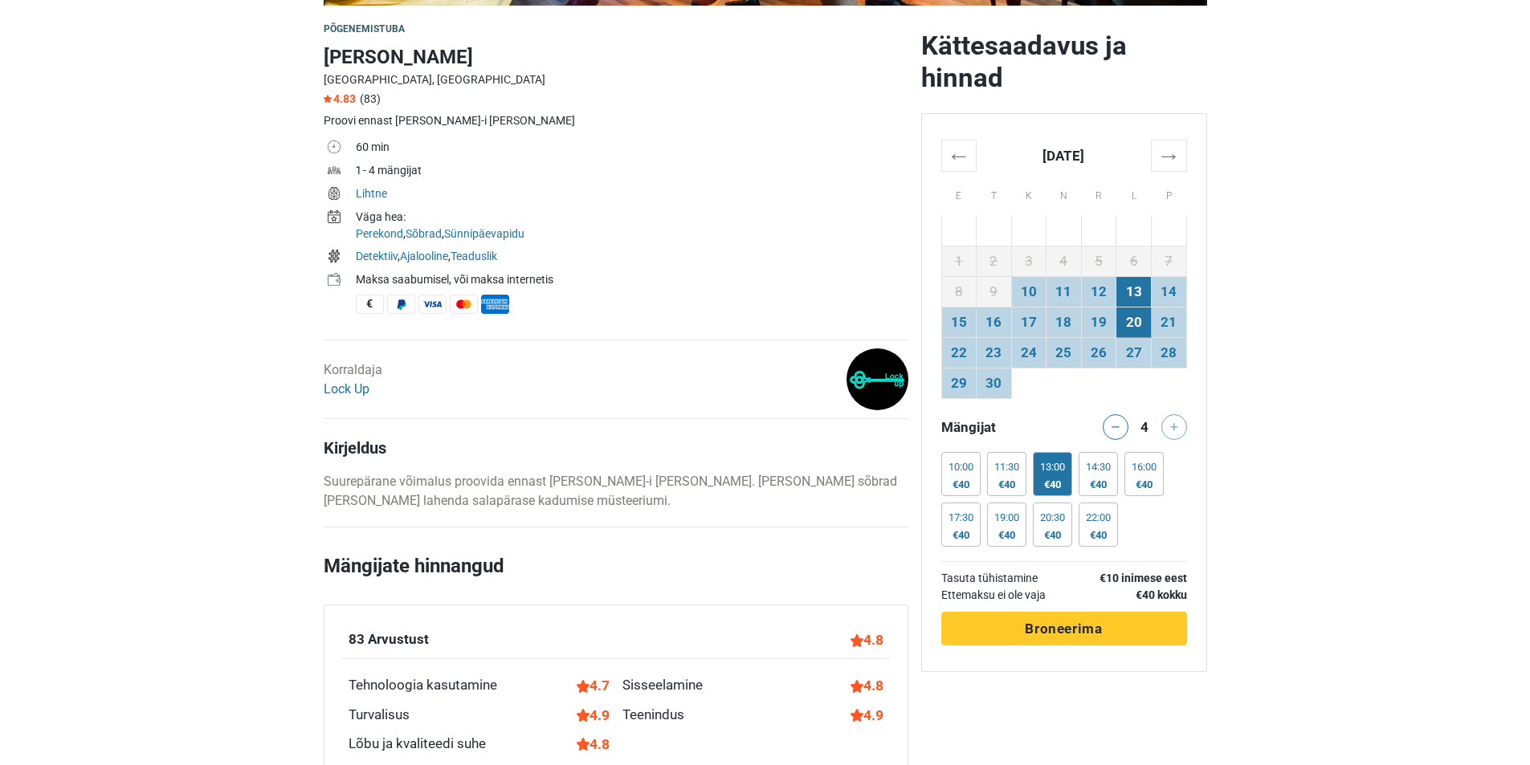
click at [1124, 288] on td "13" at bounding box center [1133, 291] width 35 height 31
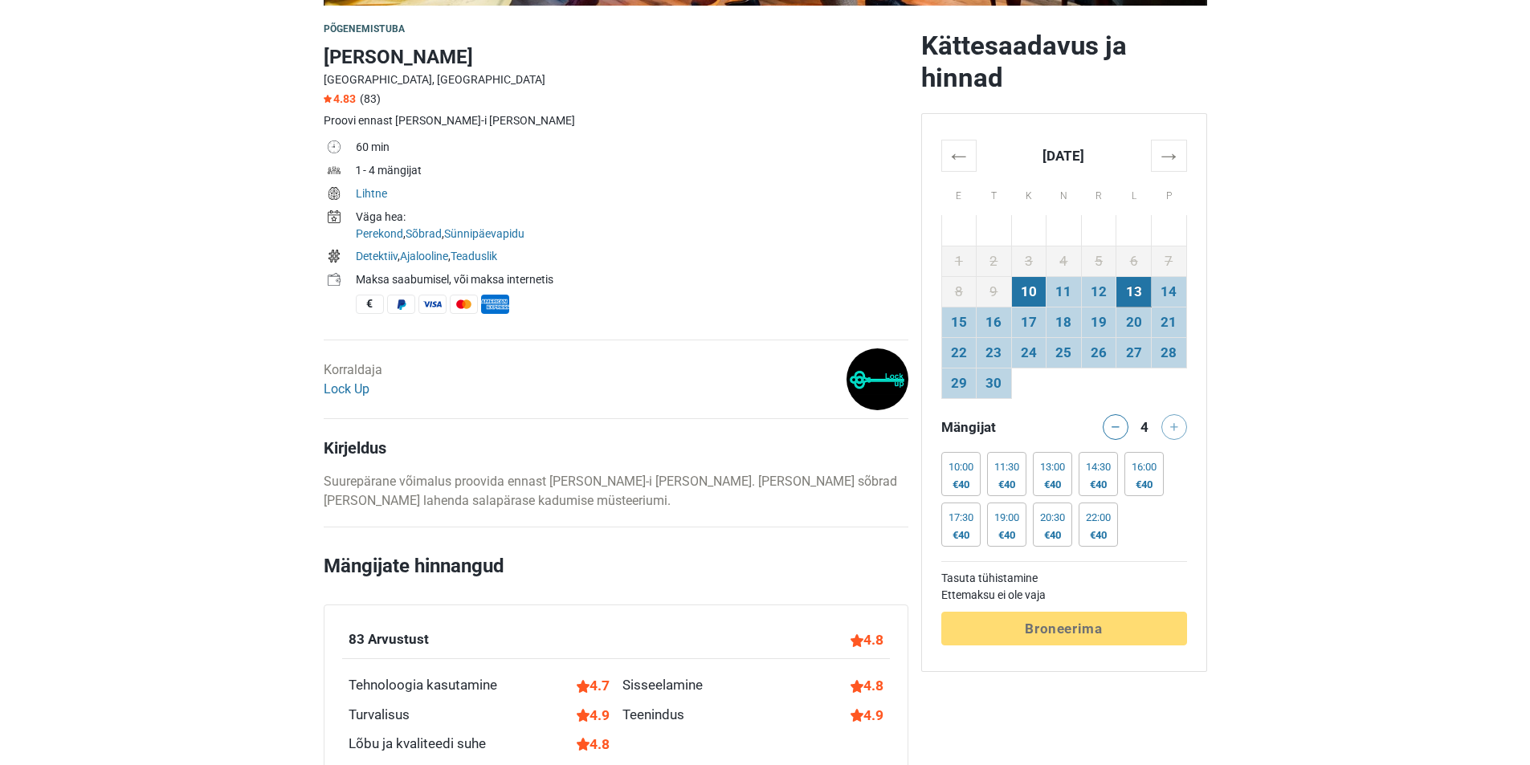
click at [1032, 284] on td "10" at bounding box center [1028, 291] width 35 height 31
click at [999, 378] on td "30" at bounding box center [993, 383] width 35 height 31
click at [1175, 350] on td "28" at bounding box center [1168, 352] width 35 height 31
click at [1136, 319] on td "20" at bounding box center [1133, 322] width 35 height 31
click at [1062, 479] on div "€40" at bounding box center [1052, 485] width 25 height 13
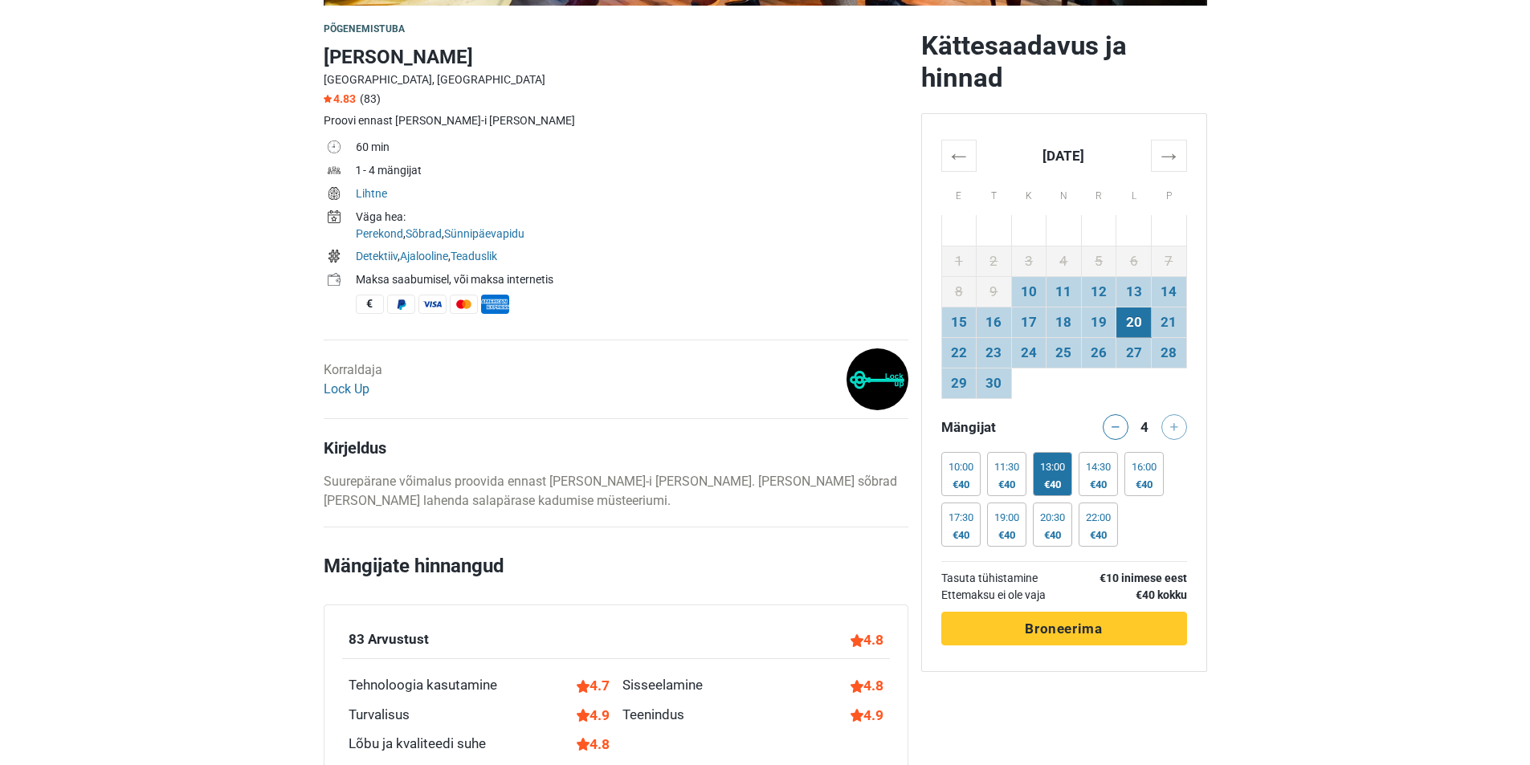
click at [1068, 634] on span "Broneerima" at bounding box center [1063, 629] width 77 height 16
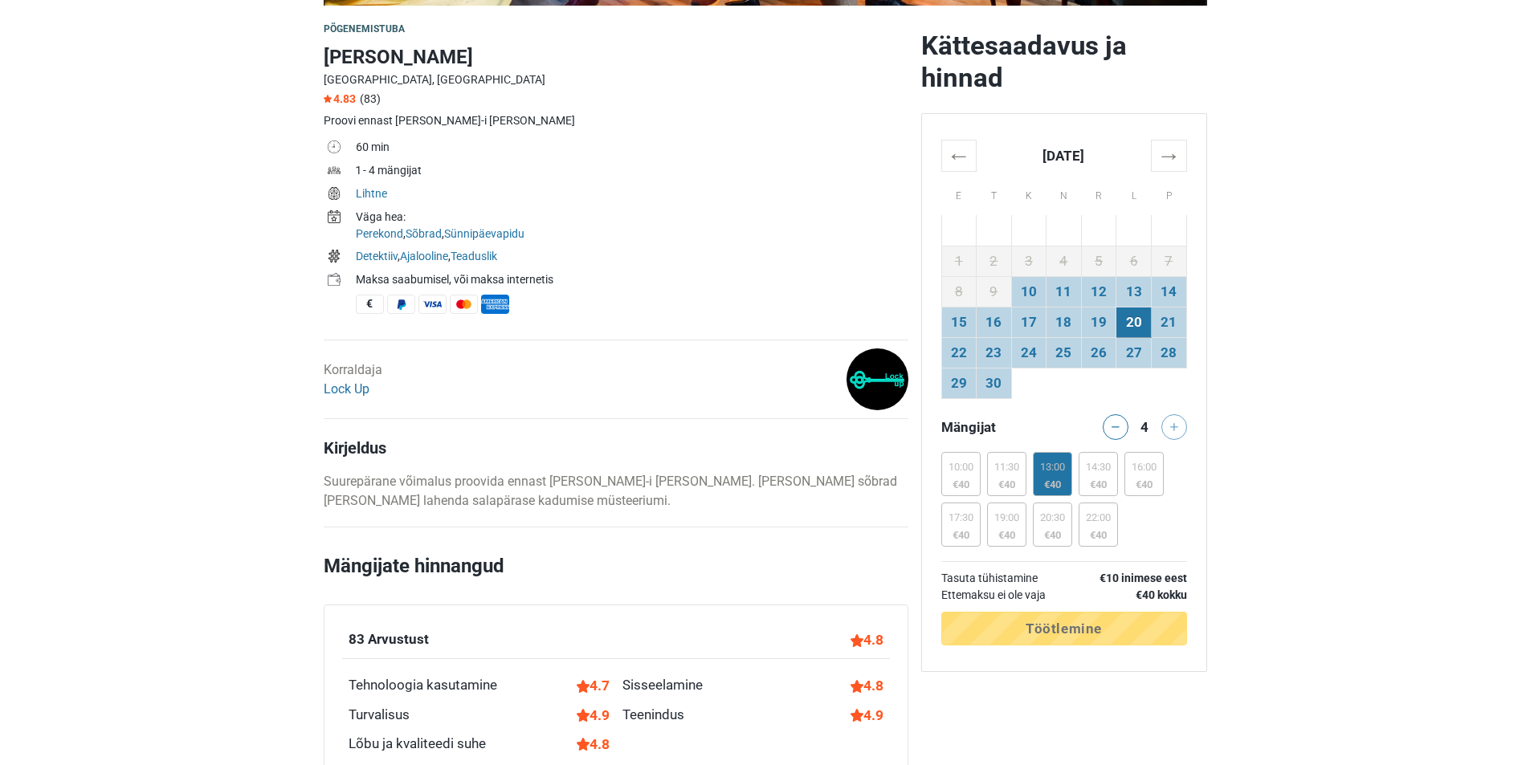
click at [1050, 479] on div "€40" at bounding box center [1052, 485] width 25 height 13
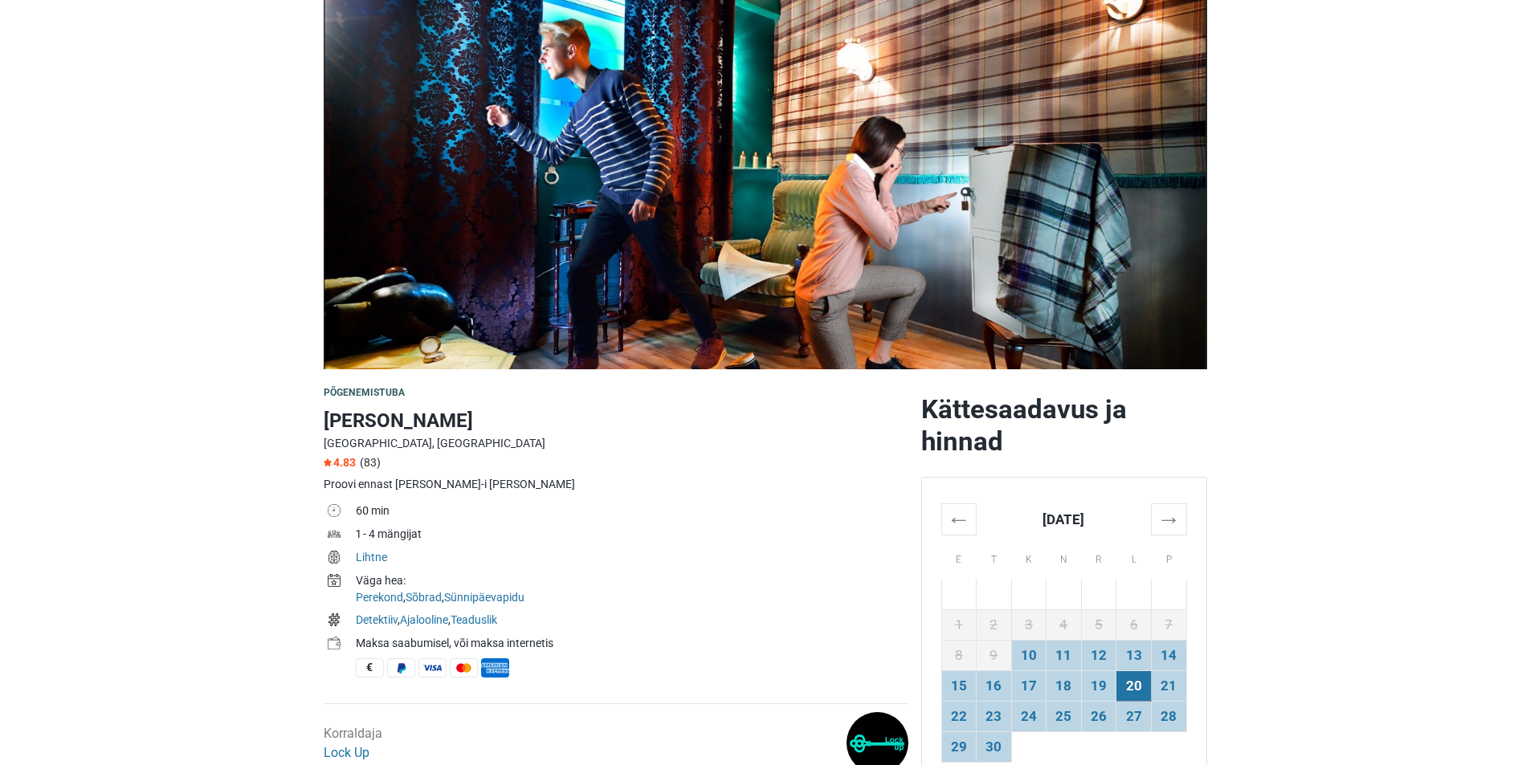
scroll to position [241, 0]
